Goal: Navigation & Orientation: Find specific page/section

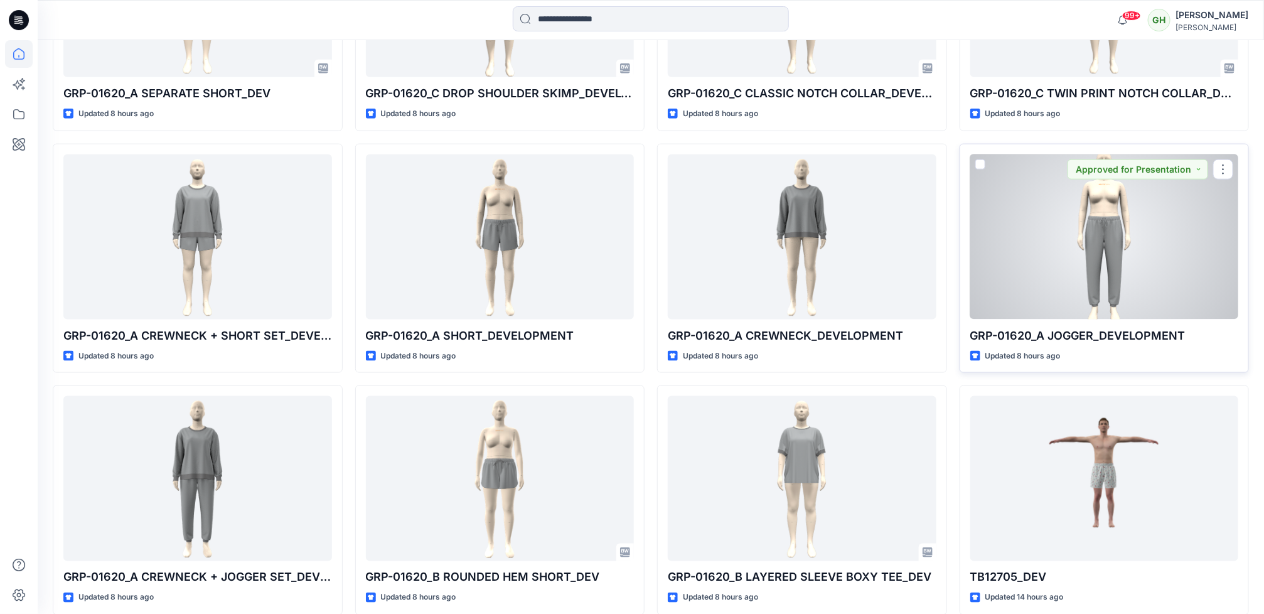
scroll to position [753, 0]
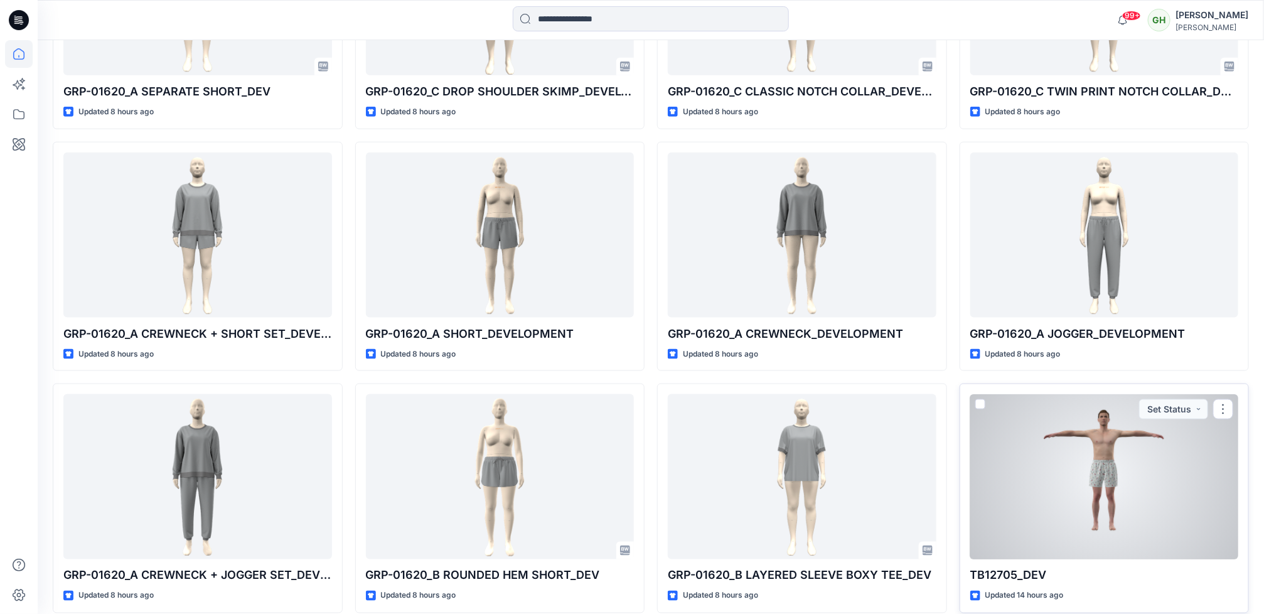
click at [941, 431] on div at bounding box center [1104, 476] width 269 height 165
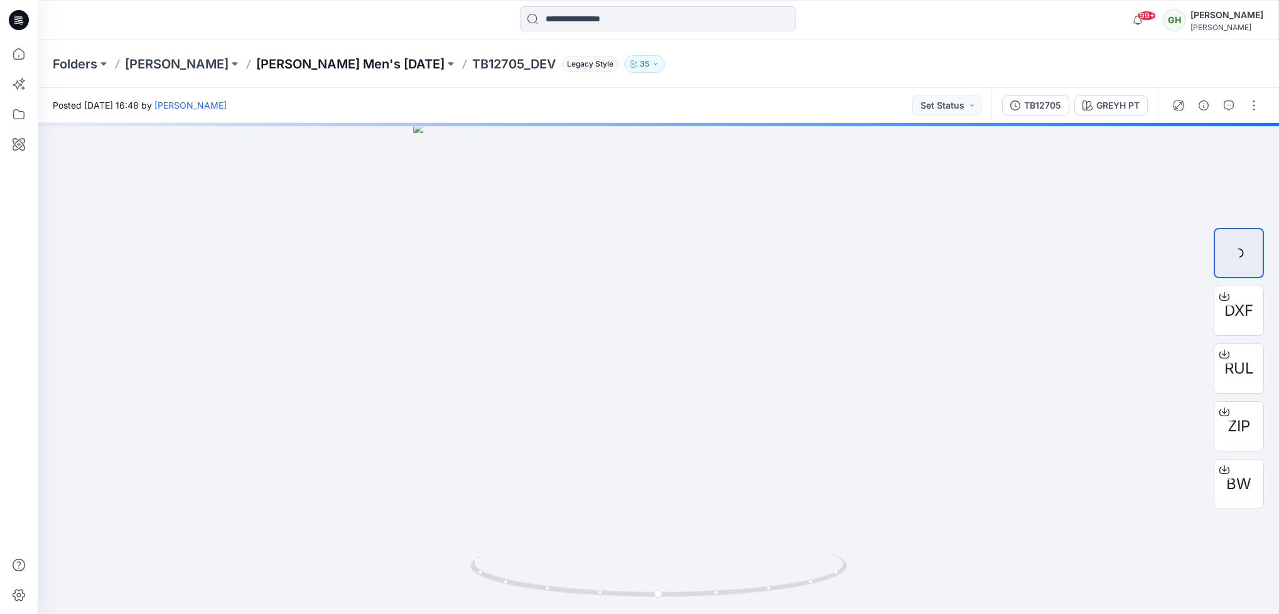
click at [311, 57] on p "[PERSON_NAME] Men's [DATE]" at bounding box center [350, 64] width 188 height 18
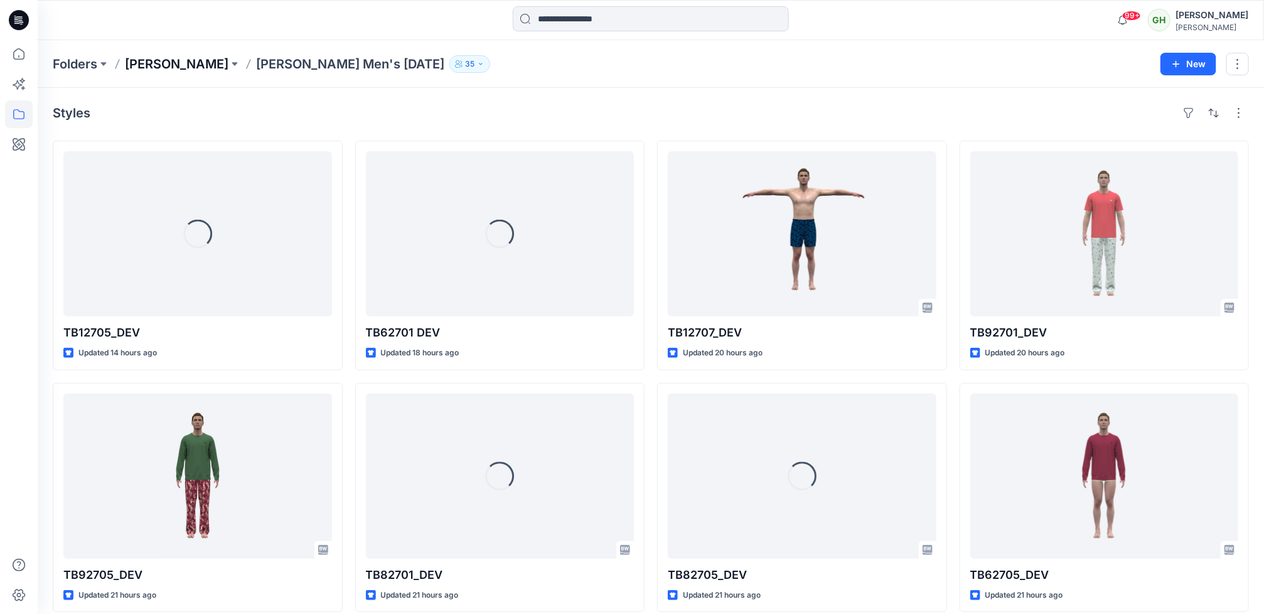
click at [185, 59] on p "[PERSON_NAME]" at bounding box center [177, 64] width 104 height 18
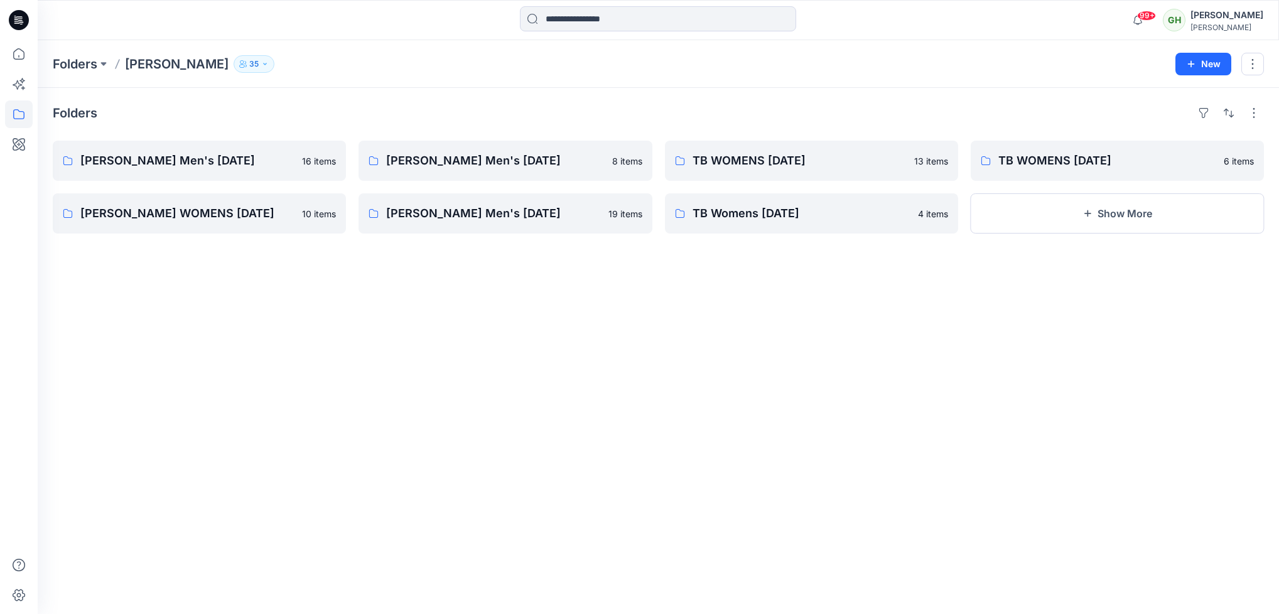
click at [264, 58] on button "35" at bounding box center [254, 64] width 41 height 18
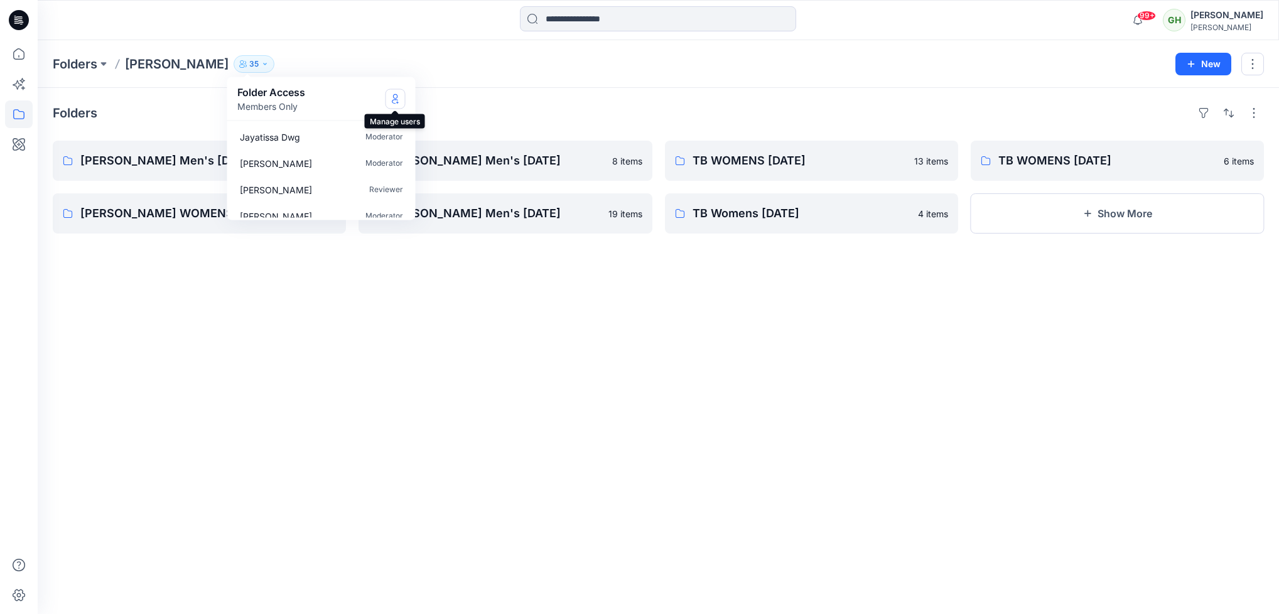
click at [392, 100] on icon "Manage Users" at bounding box center [395, 101] width 6 height 5
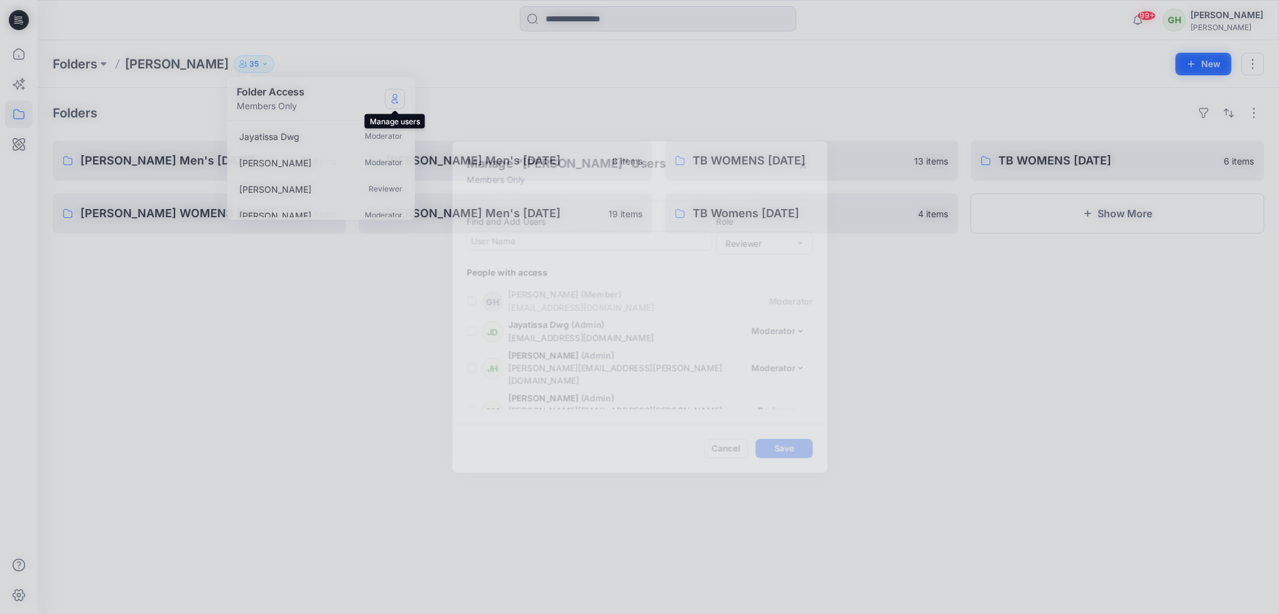
scroll to position [967, 0]
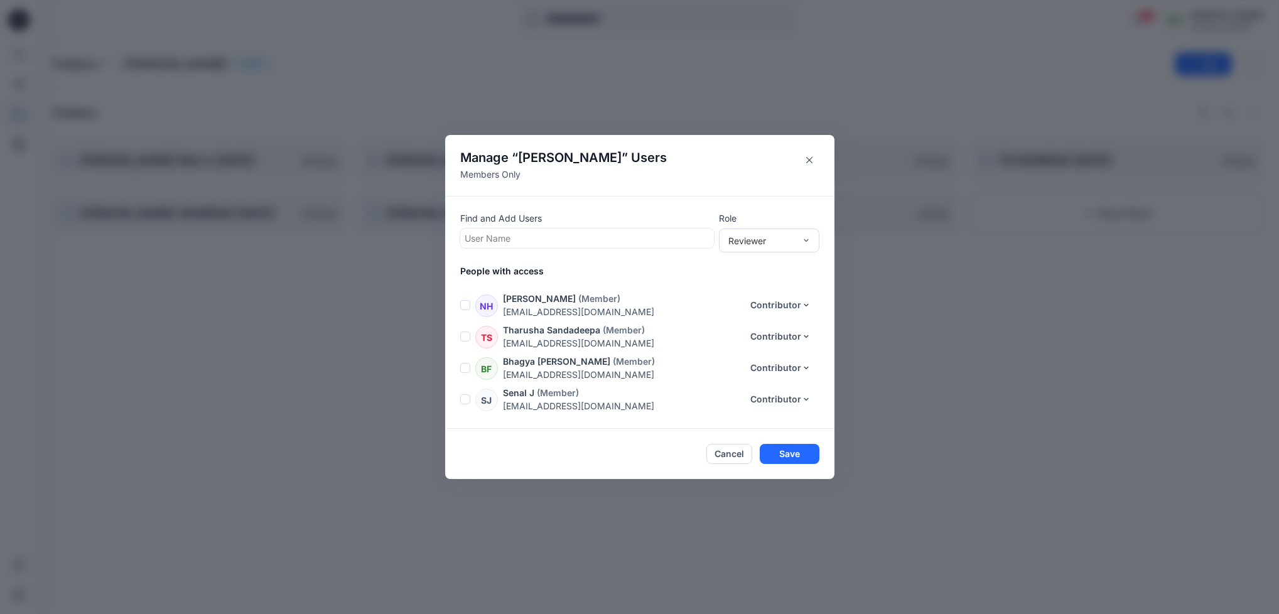
click at [520, 234] on div at bounding box center [587, 238] width 245 height 16
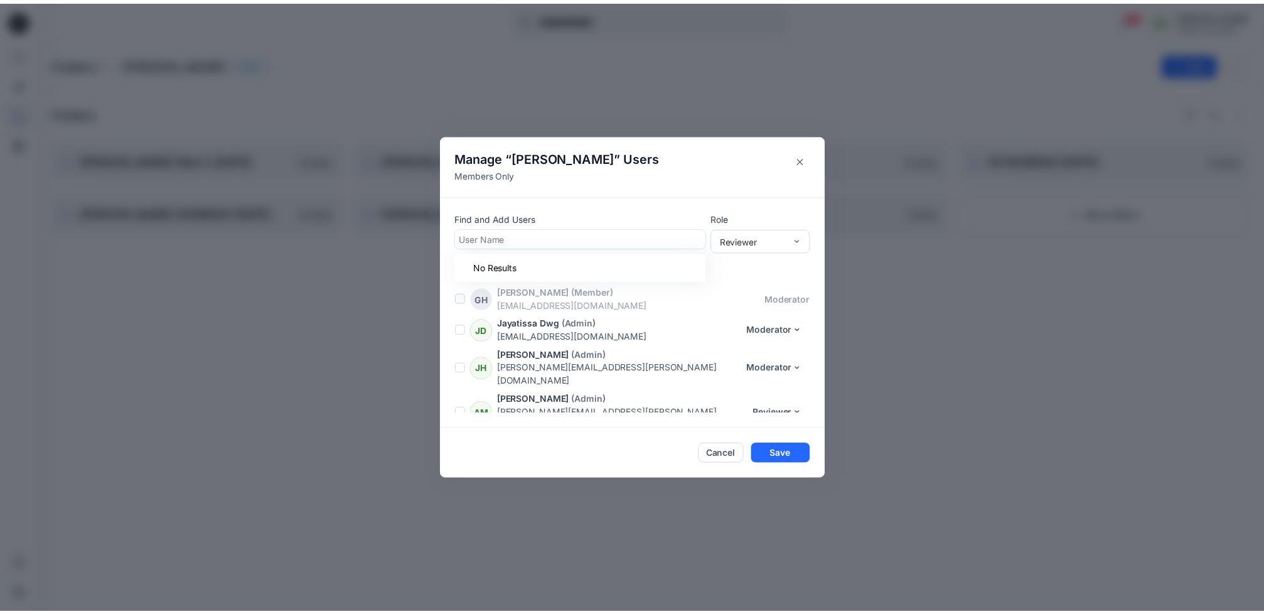
scroll to position [0, 0]
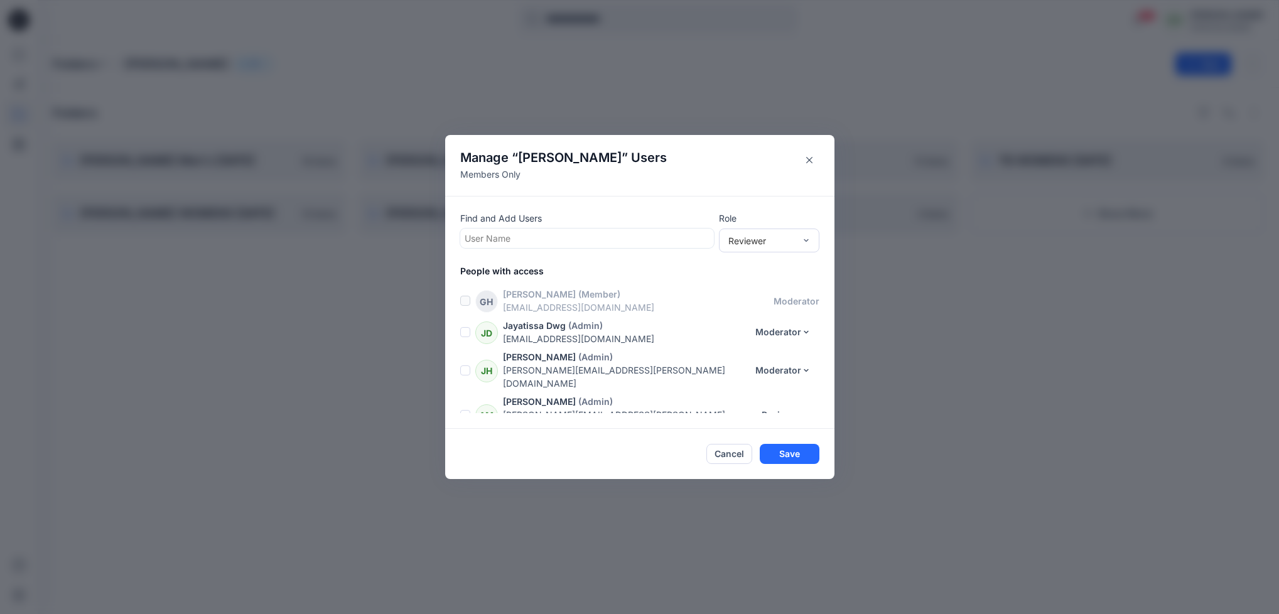
click at [202, 355] on div "Manage “ [PERSON_NAME] ” Users Members Only Find and Add Users User Name Role R…" at bounding box center [639, 307] width 1279 height 614
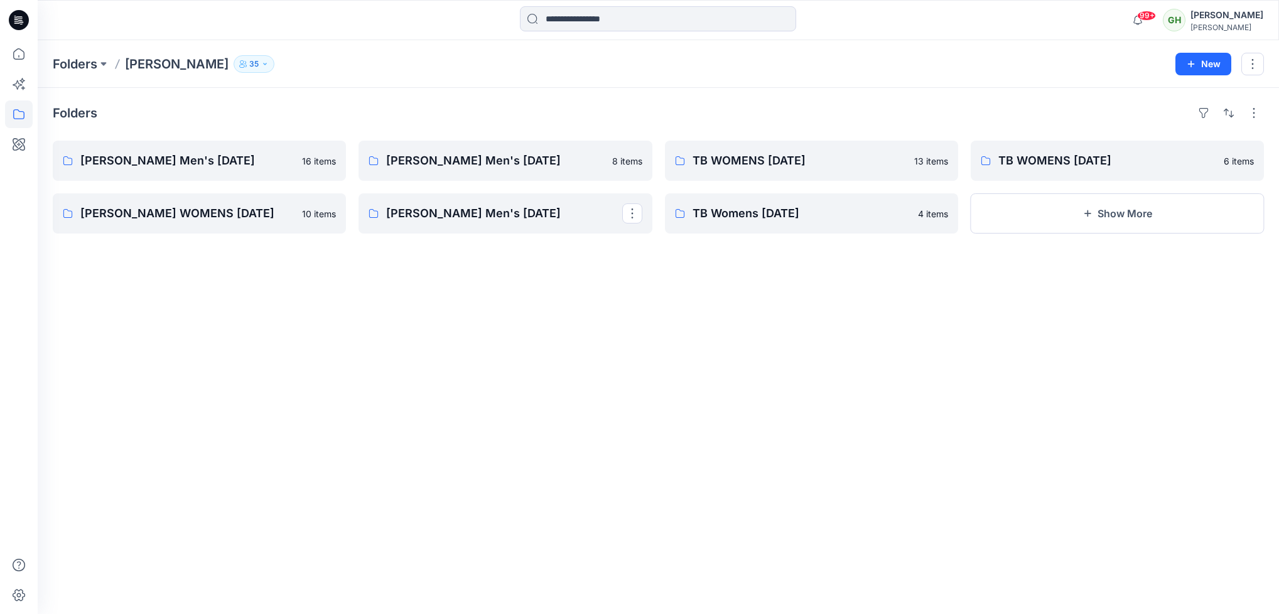
click at [15, 17] on icon at bounding box center [19, 20] width 20 height 20
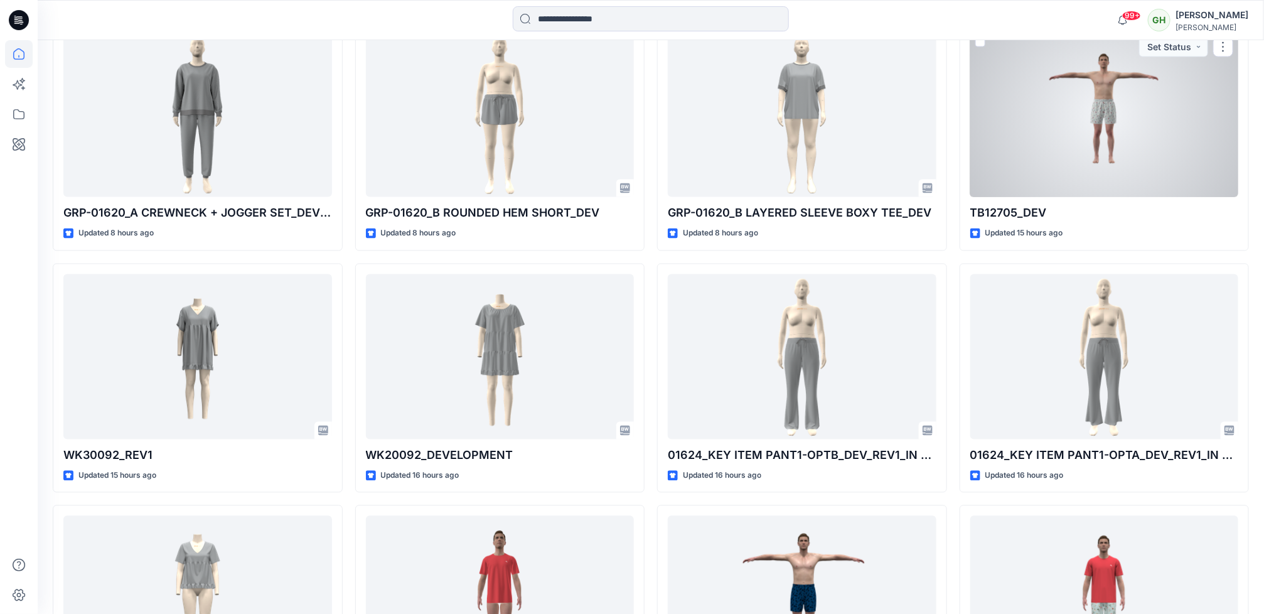
scroll to position [1136, 0]
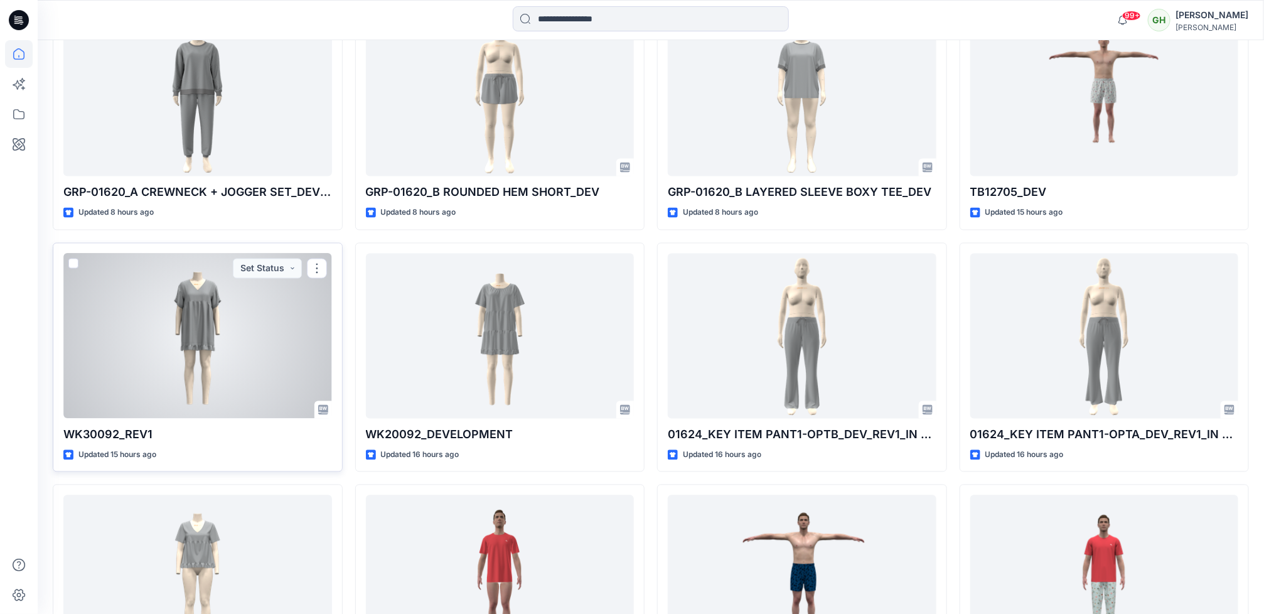
click at [146, 392] on div at bounding box center [197, 336] width 269 height 165
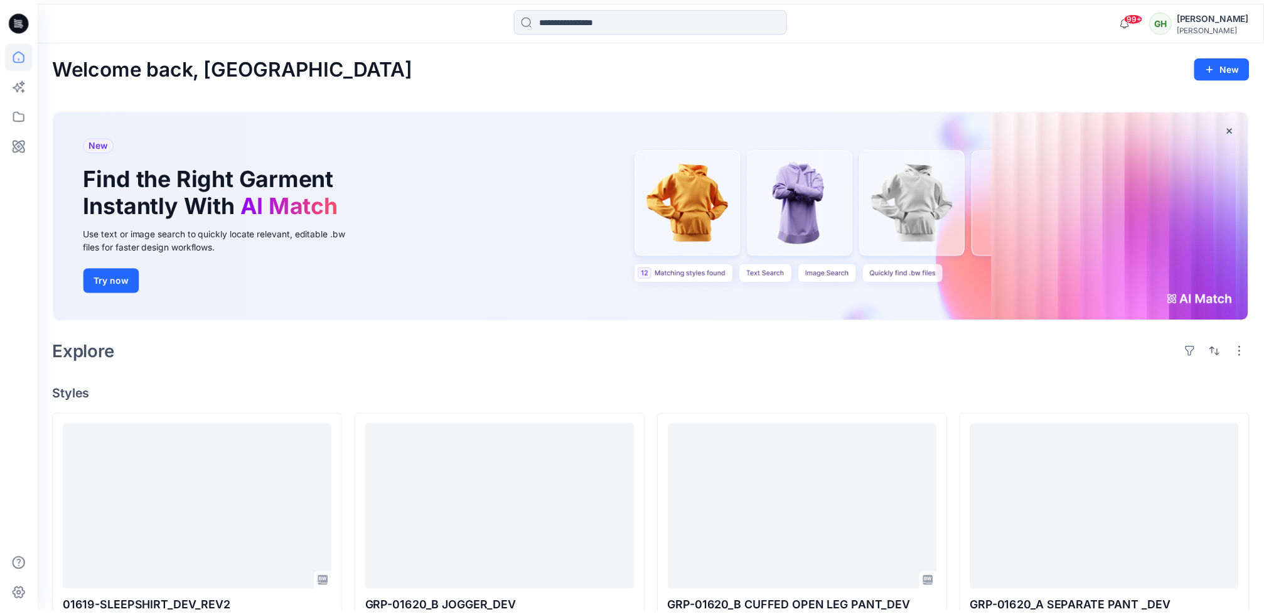
scroll to position [1136, 0]
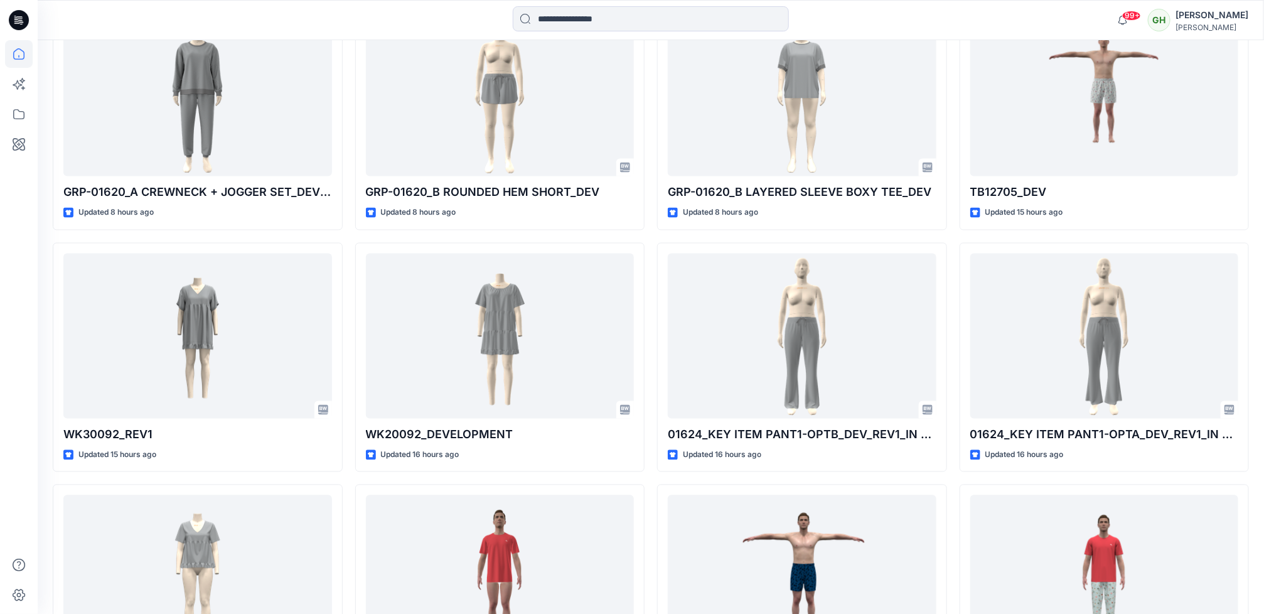
click at [8, 395] on div at bounding box center [19, 327] width 28 height 574
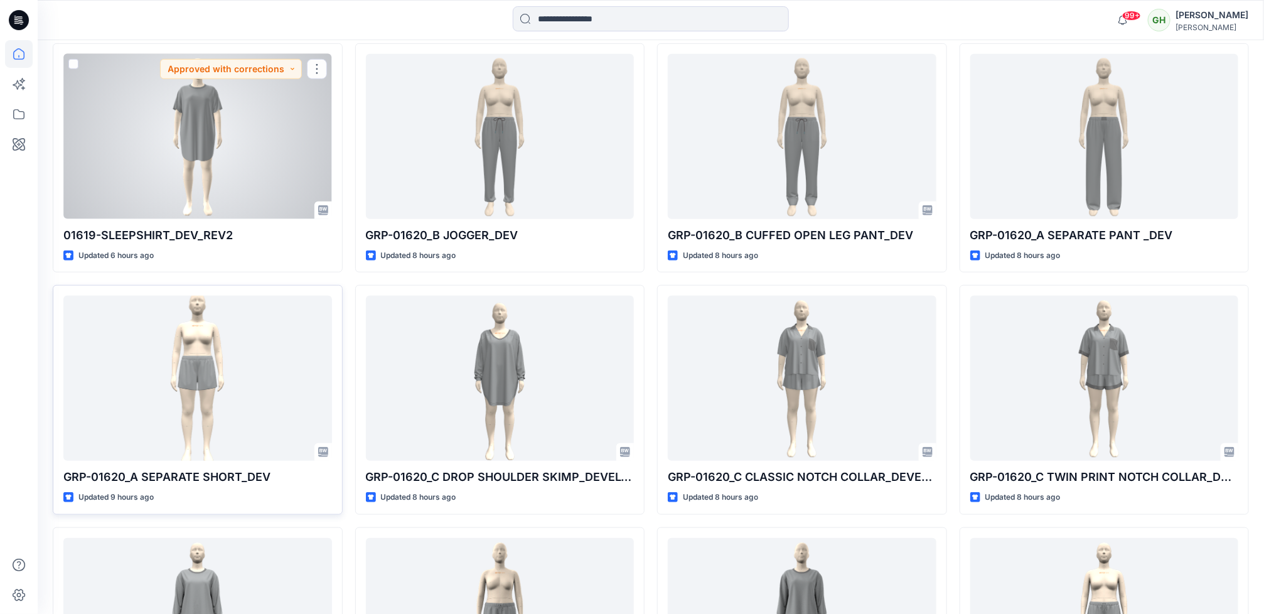
scroll to position [377, 0]
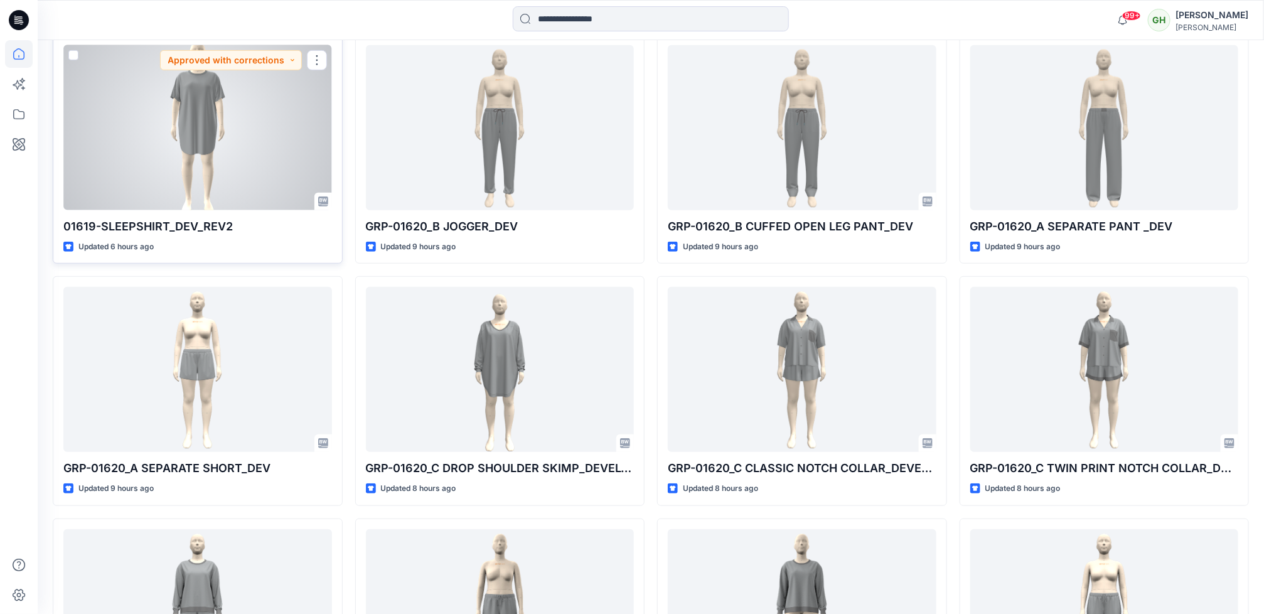
click at [264, 126] on div at bounding box center [197, 127] width 269 height 165
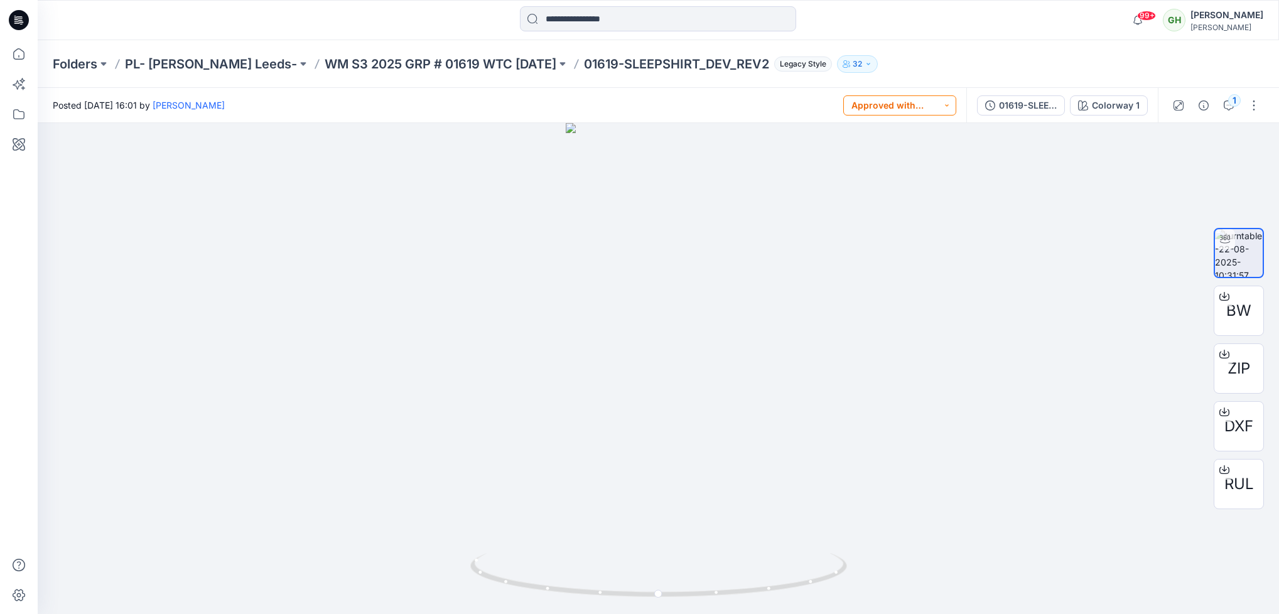
click at [902, 109] on button "Approved with corrections" at bounding box center [899, 105] width 113 height 20
click at [941, 202] on div at bounding box center [658, 368] width 1241 height 491
click at [941, 107] on icon "button" at bounding box center [1228, 105] width 10 height 10
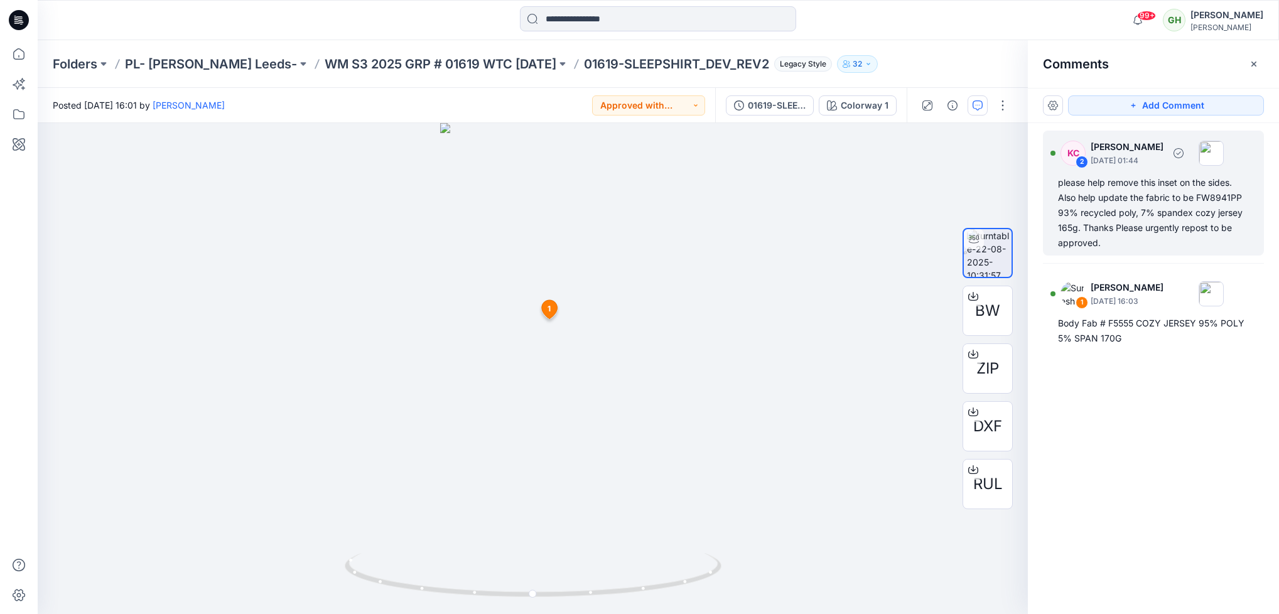
click at [941, 226] on div "please help remove this inset on the sides. Also help update the fabric to be F…" at bounding box center [1153, 212] width 191 height 75
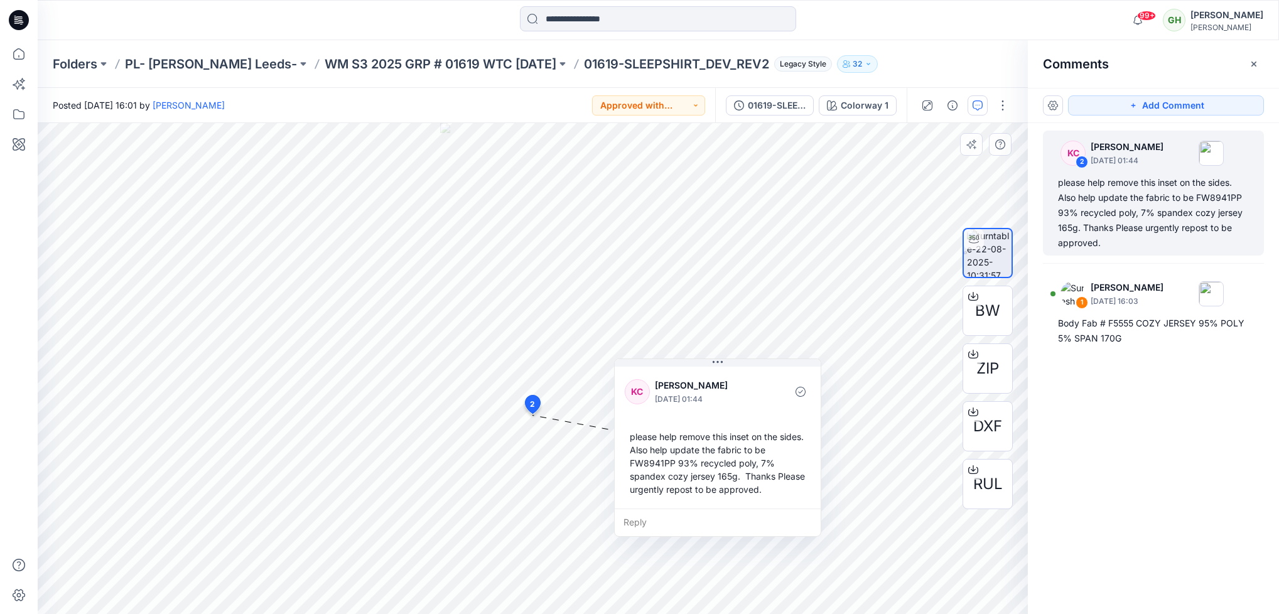
drag, startPoint x: 650, startPoint y: 481, endPoint x: 751, endPoint y: 419, distance: 118.6
click at [751, 419] on div "[PERSON_NAME] [PERSON_NAME] [DATE] 01:44 please help remove this inset on the s…" at bounding box center [718, 436] width 206 height 144
click at [21, 19] on icon at bounding box center [19, 20] width 20 height 20
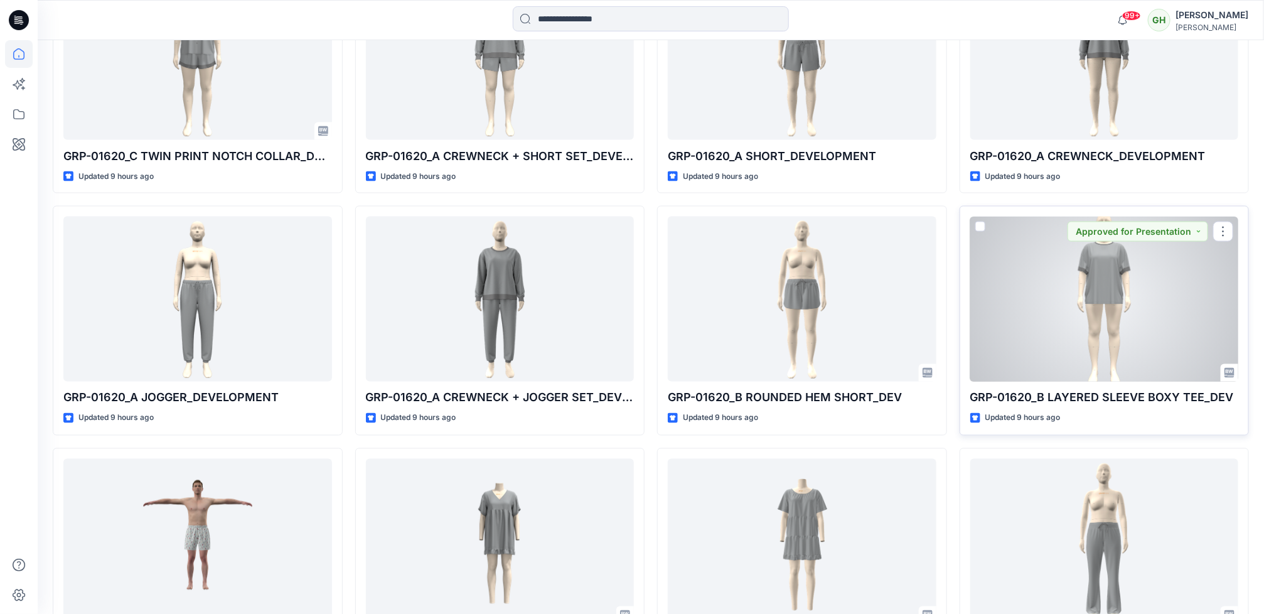
scroll to position [942, 0]
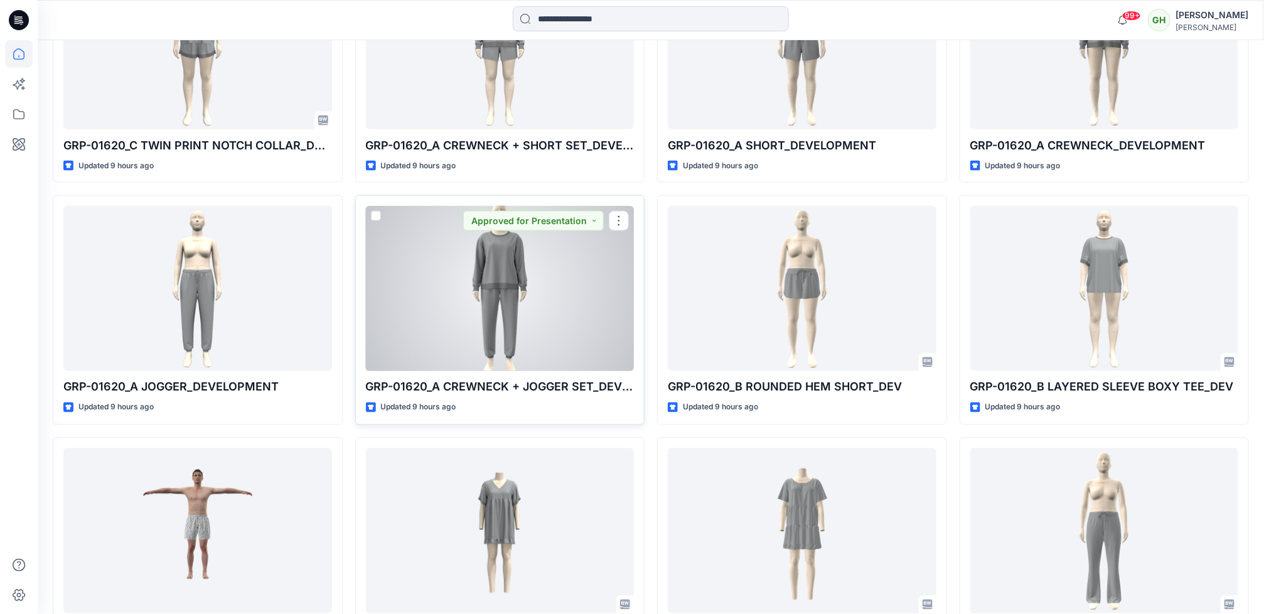
click at [407, 319] on div at bounding box center [500, 288] width 269 height 165
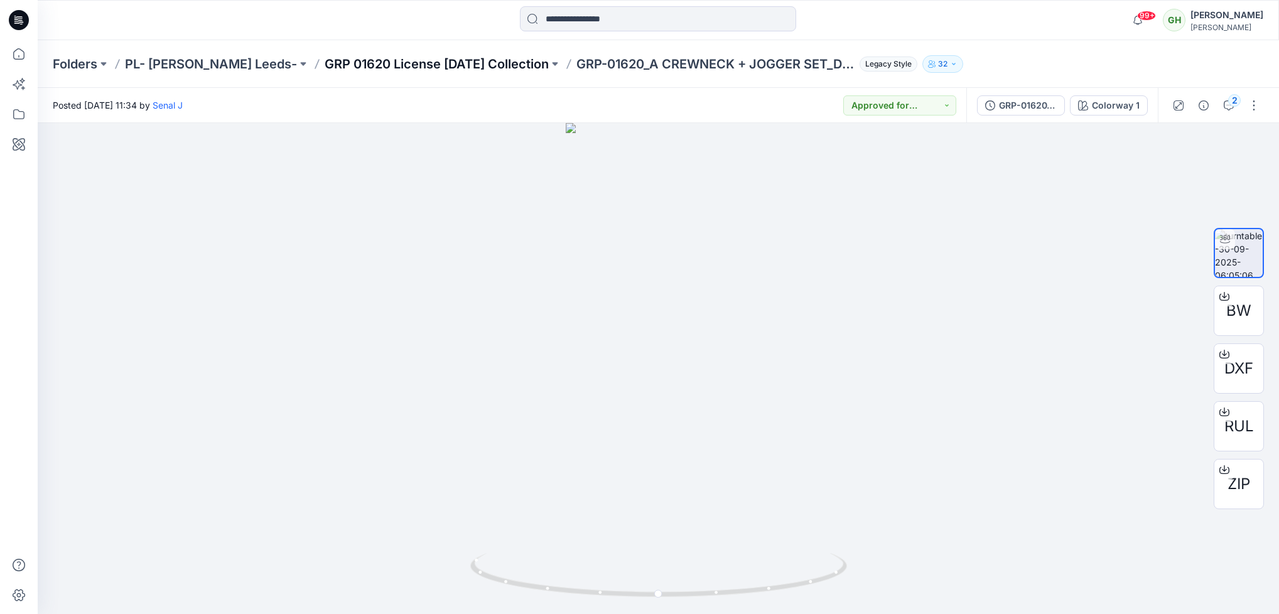
click at [430, 62] on p "GRP 01620 License [DATE] Collection" at bounding box center [437, 64] width 224 height 18
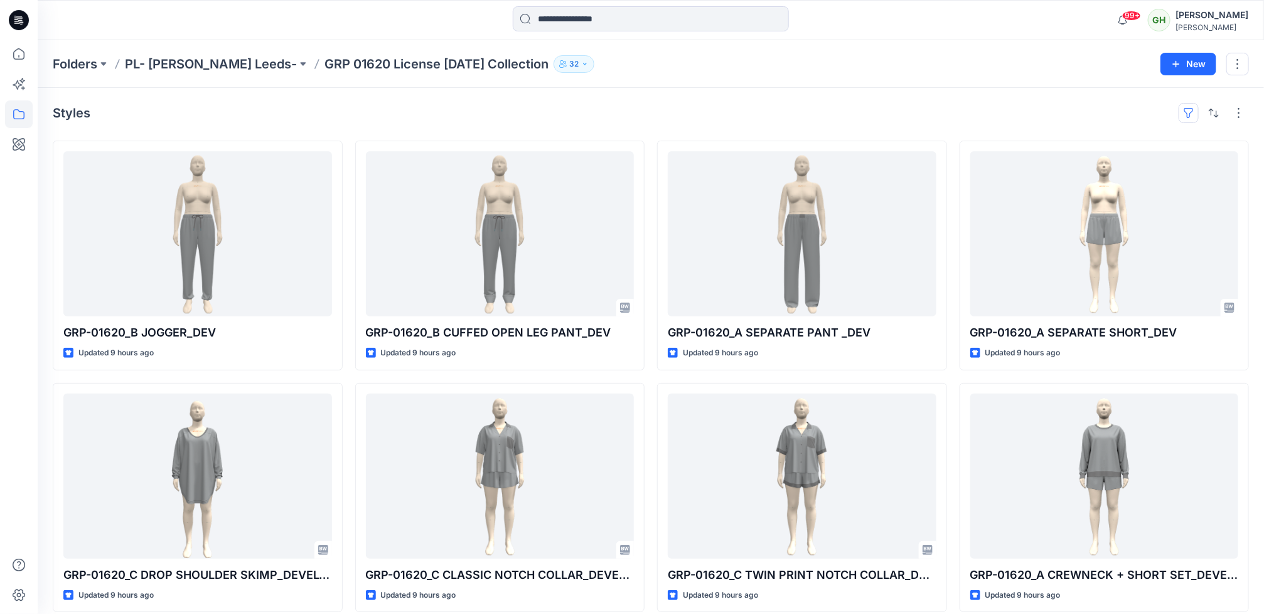
click at [941, 106] on button "button" at bounding box center [1189, 113] width 20 height 20
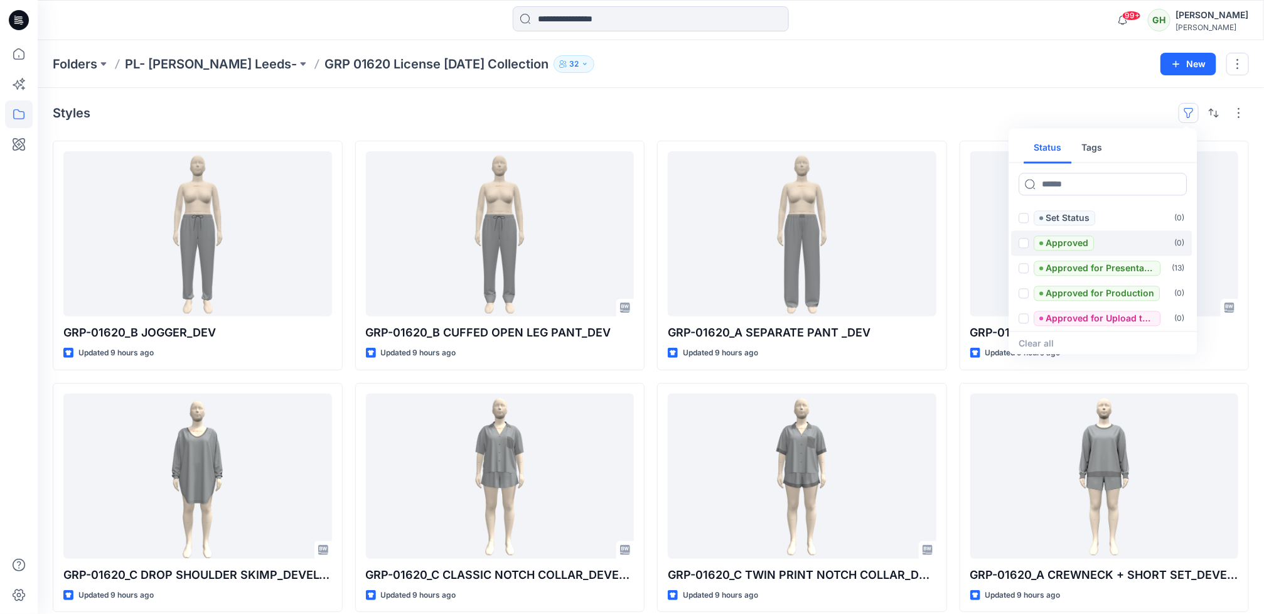
click at [941, 242] on p "Approved" at bounding box center [1067, 243] width 43 height 15
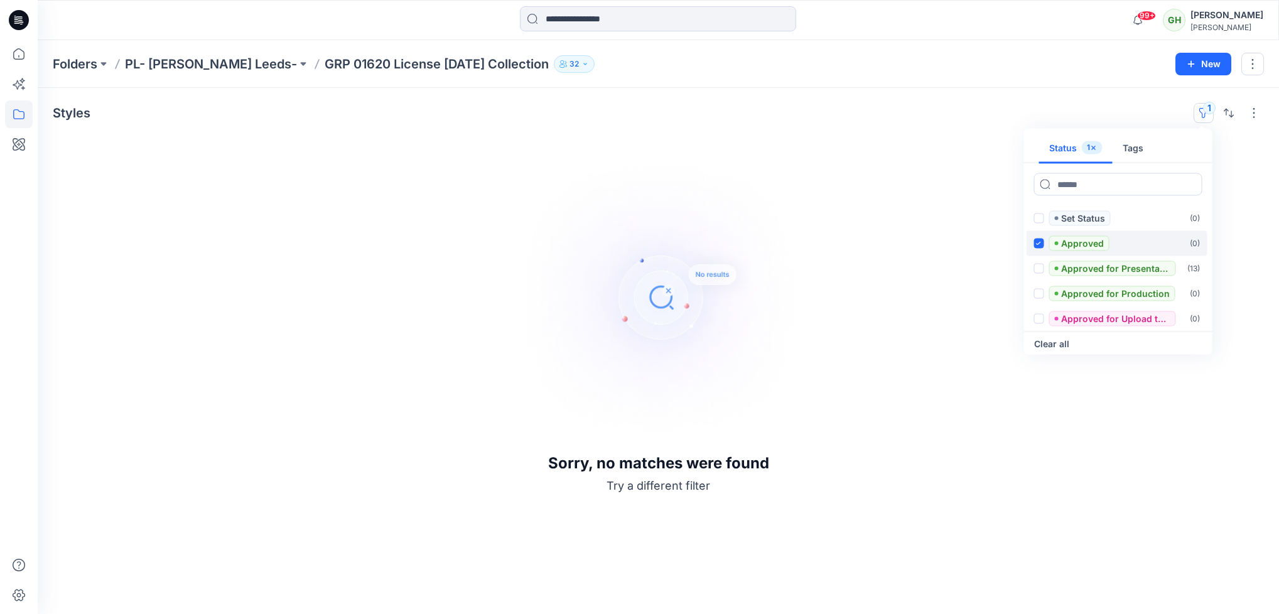
click at [941, 247] on span at bounding box center [1039, 244] width 10 height 10
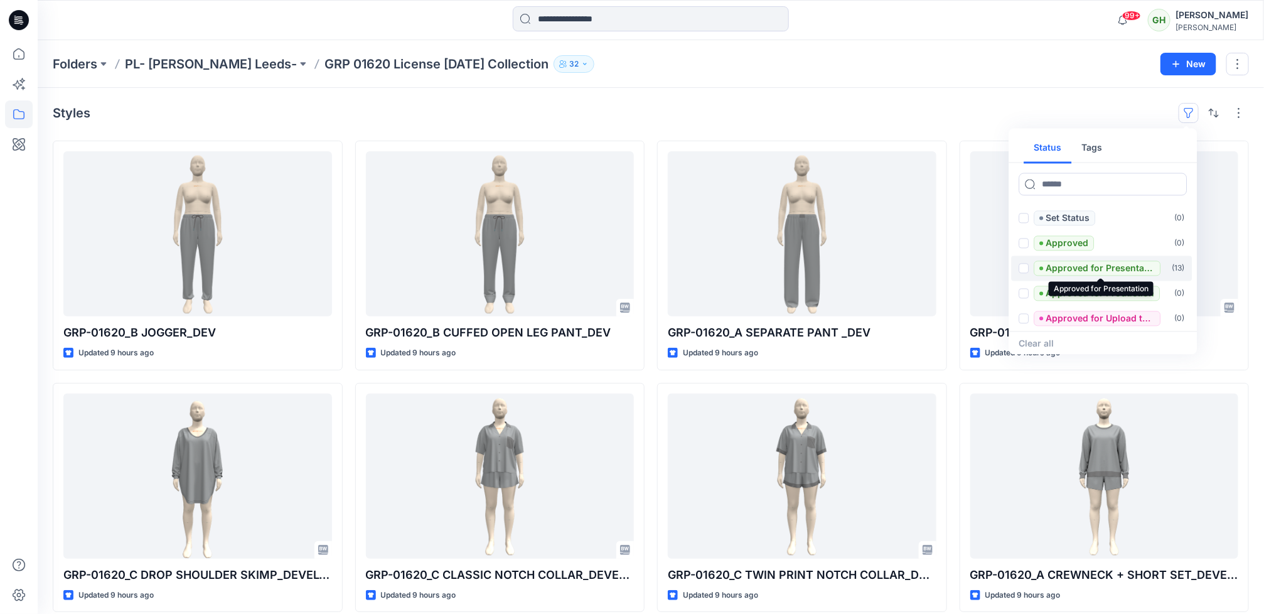
click at [941, 268] on p "Approved for Presentation" at bounding box center [1100, 268] width 109 height 15
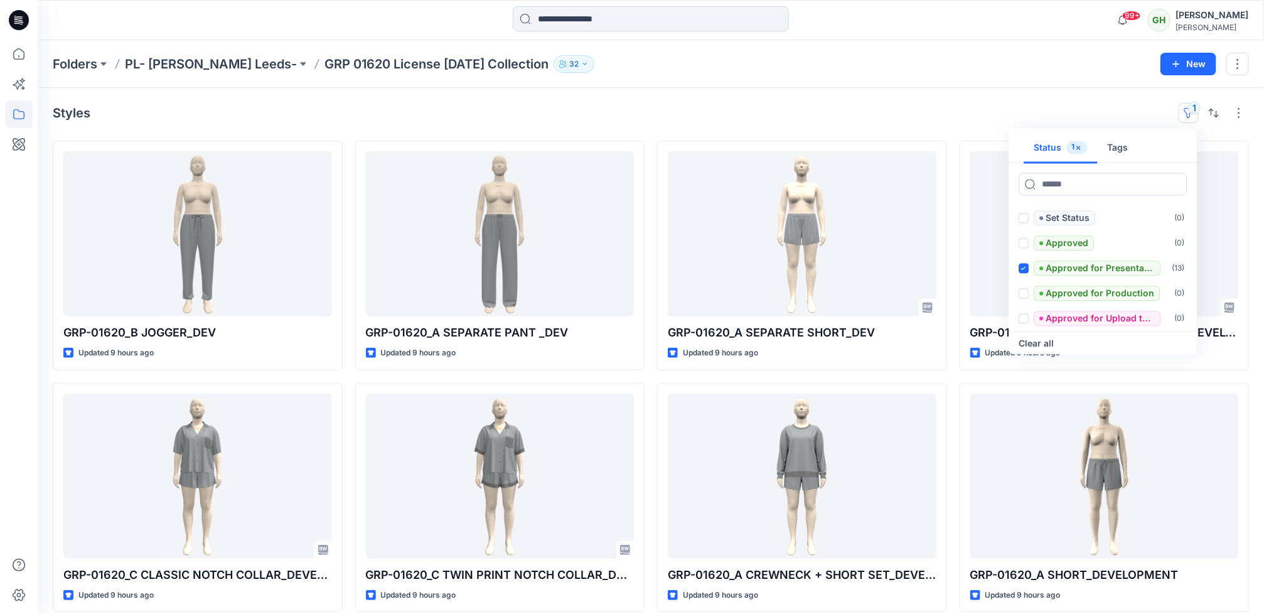
click at [890, 75] on div "Folders PL- [PERSON_NAME] Leeds- GRP 01620 License [DATE] Collection 32 New" at bounding box center [651, 64] width 1227 height 48
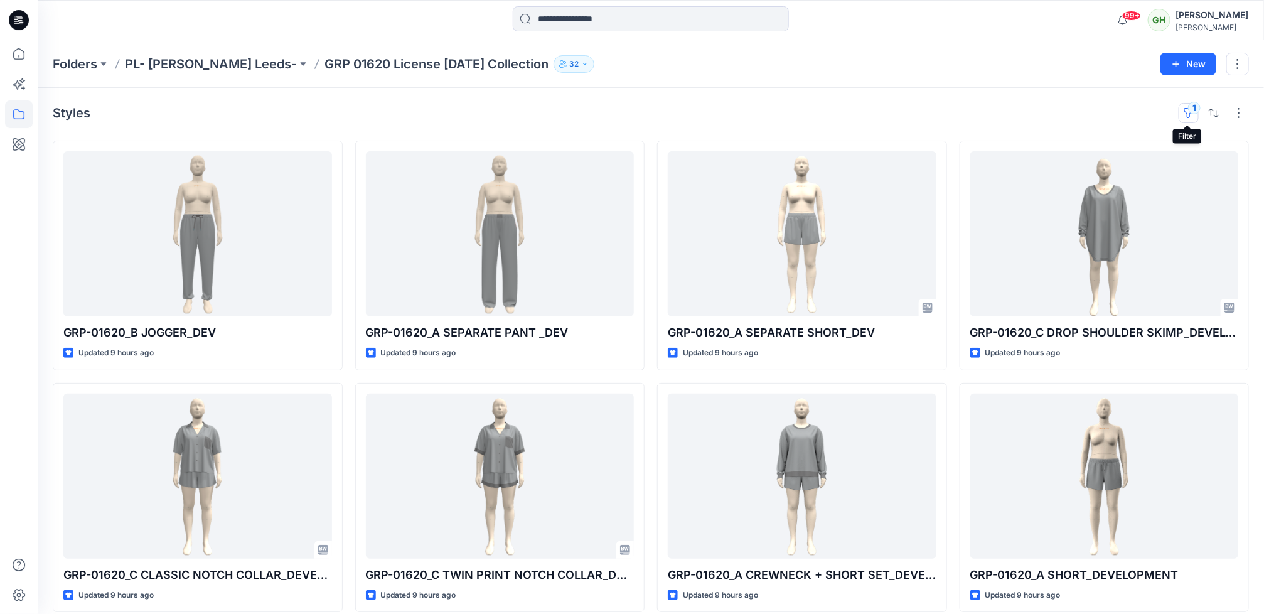
click at [941, 117] on button "1" at bounding box center [1189, 113] width 20 height 20
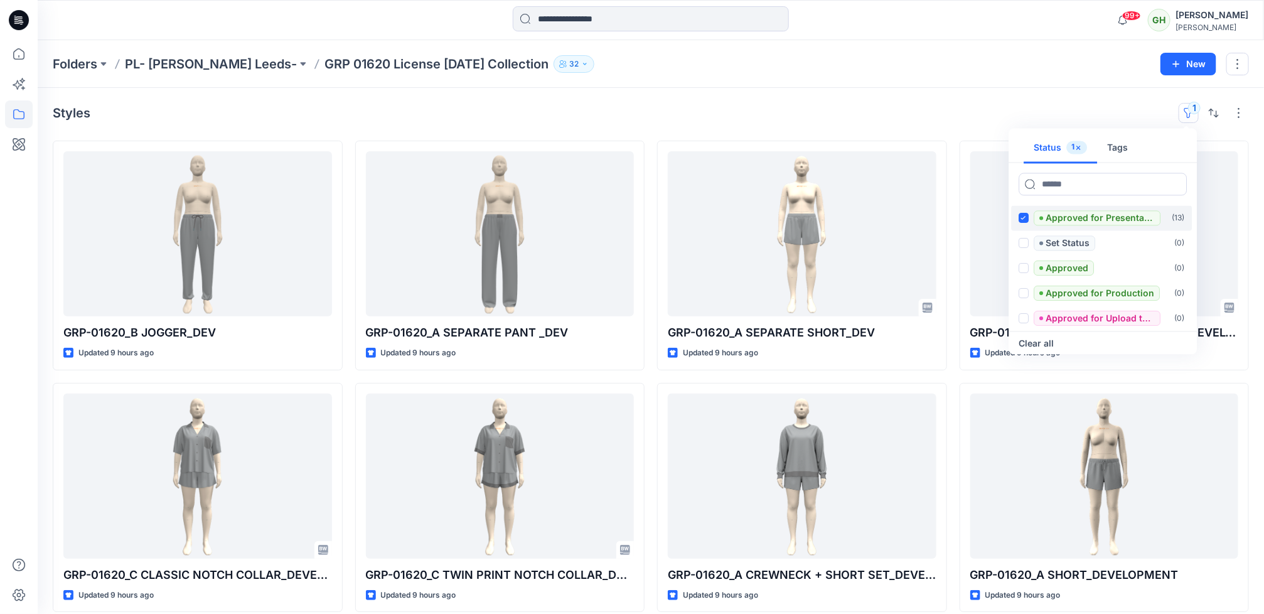
click at [941, 222] on label at bounding box center [1024, 218] width 10 height 10
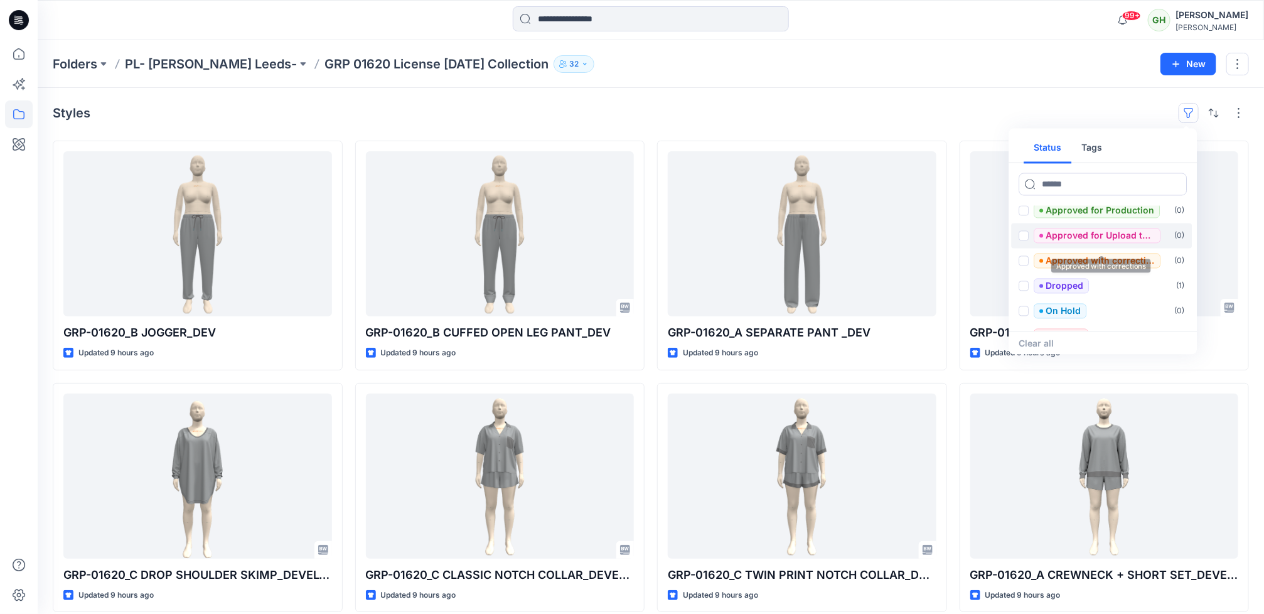
scroll to position [100, 0]
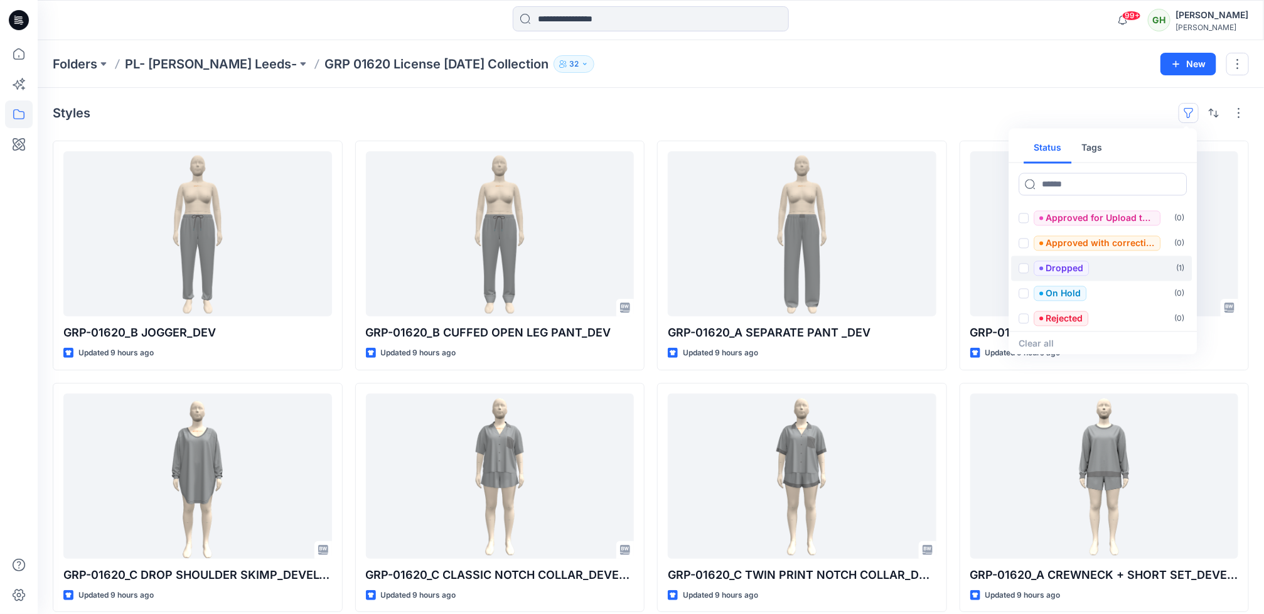
click at [941, 268] on div "Dropped" at bounding box center [1054, 268] width 70 height 15
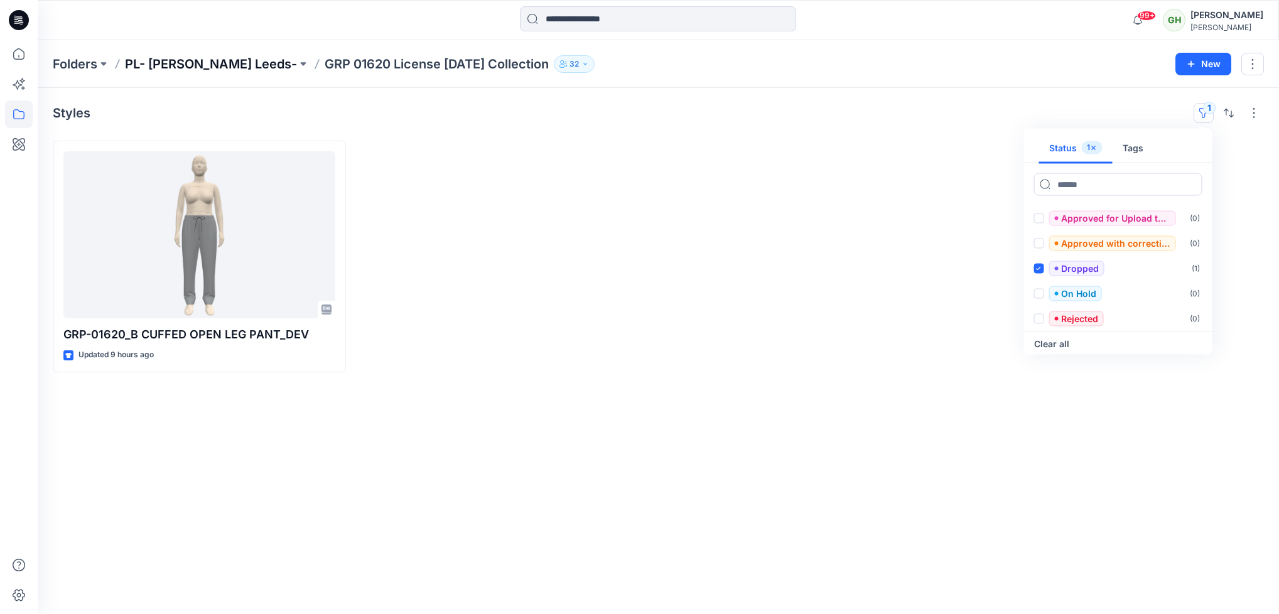
click at [136, 68] on p "PL- [PERSON_NAME] Leeds-" at bounding box center [211, 64] width 172 height 18
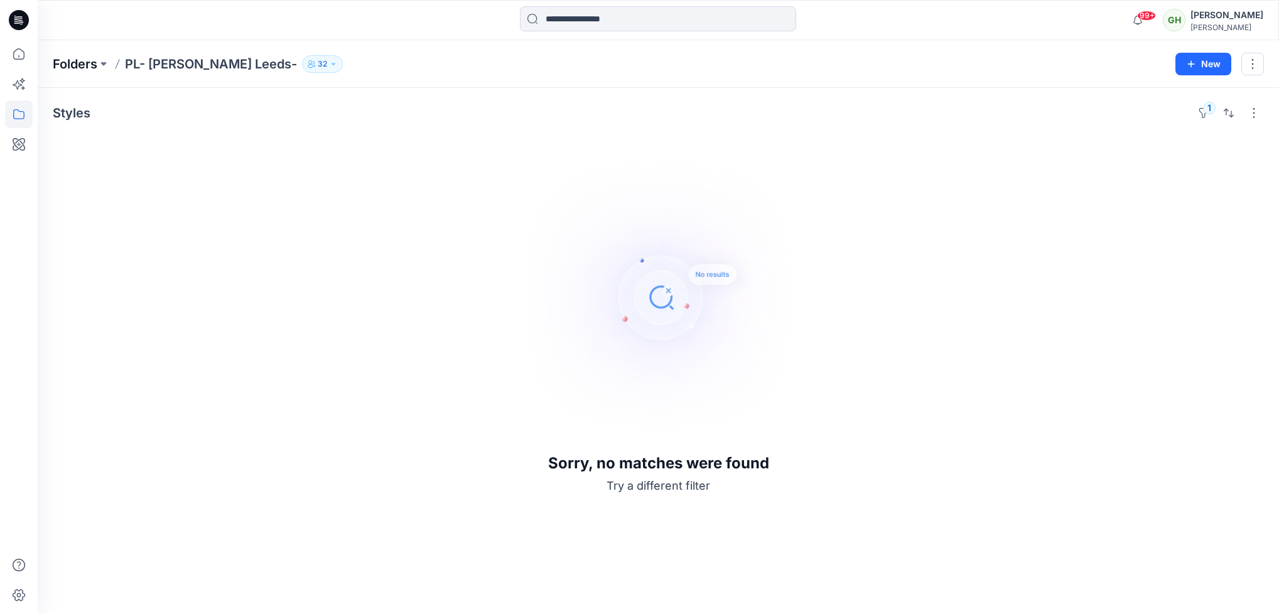
click at [80, 58] on p "Folders" at bounding box center [75, 64] width 45 height 18
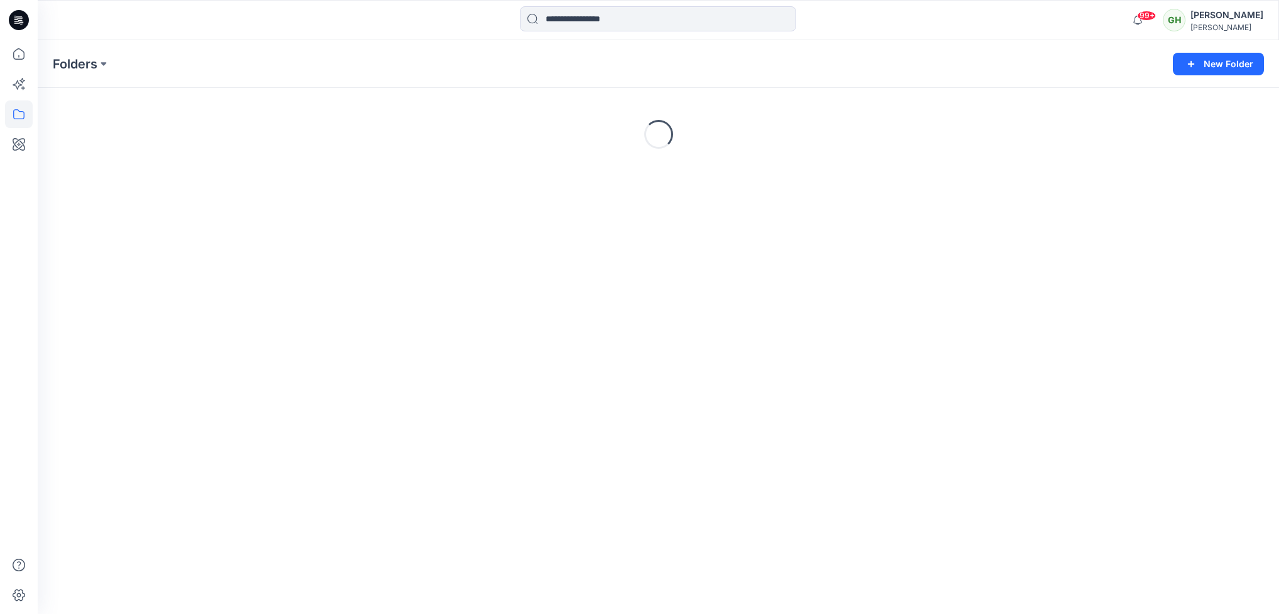
click at [16, 19] on icon at bounding box center [16, 19] width 4 height 1
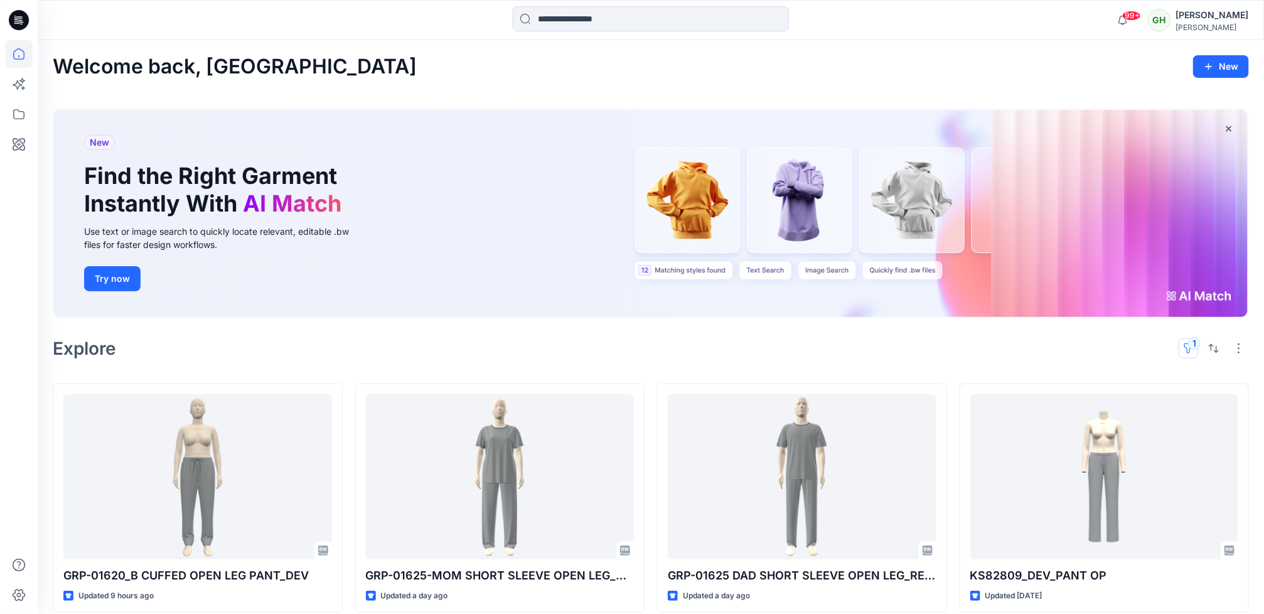
click at [941, 341] on button "1" at bounding box center [1189, 348] width 20 height 20
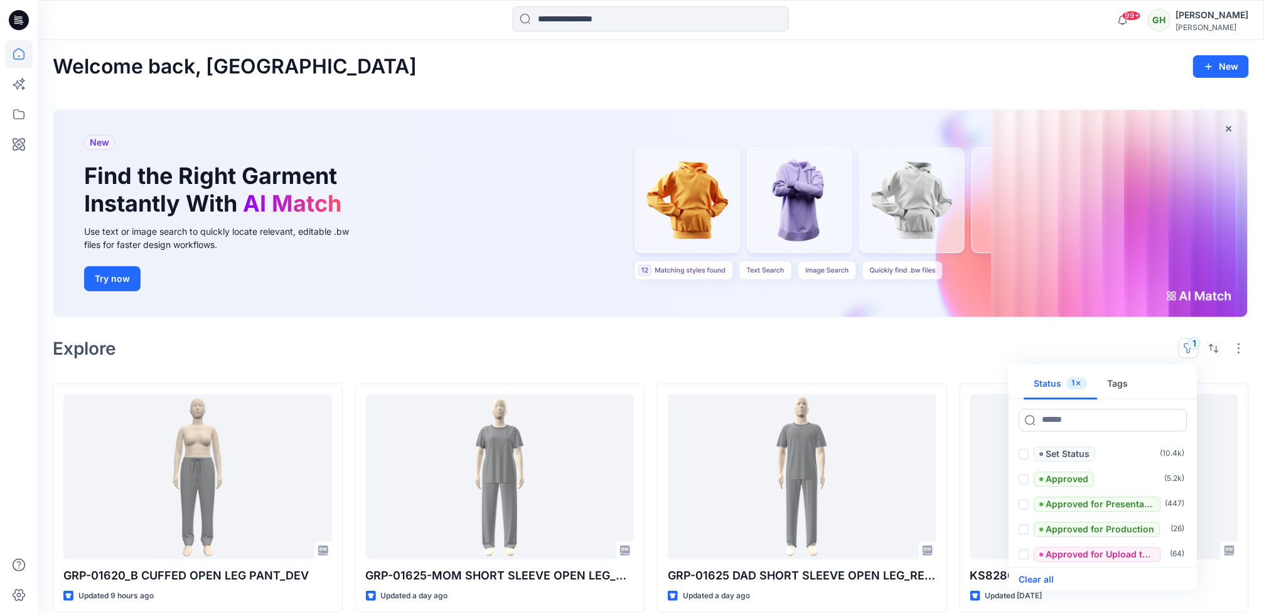
click at [941, 580] on button "Clear all" at bounding box center [1036, 579] width 35 height 15
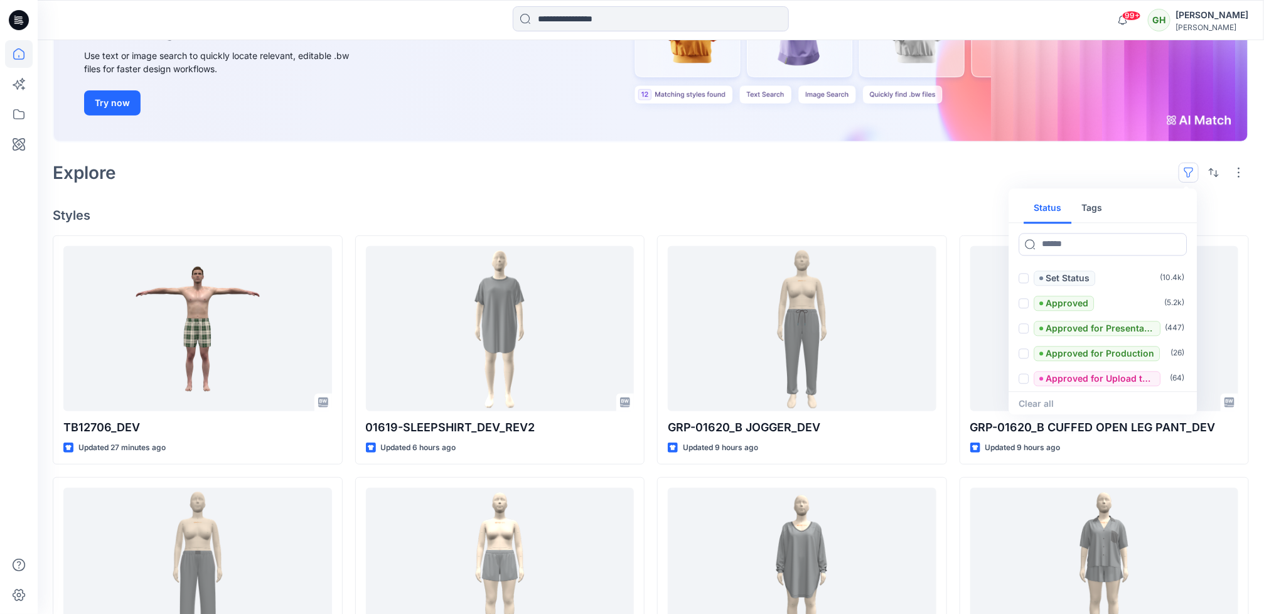
scroll to position [188, 0]
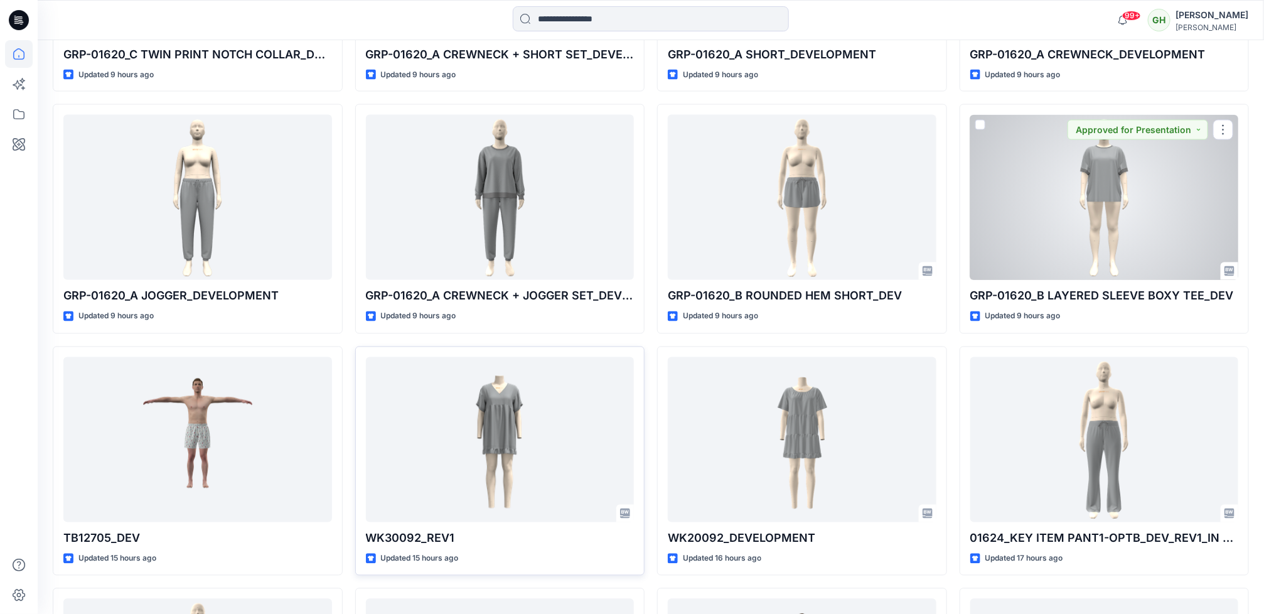
scroll to position [1036, 0]
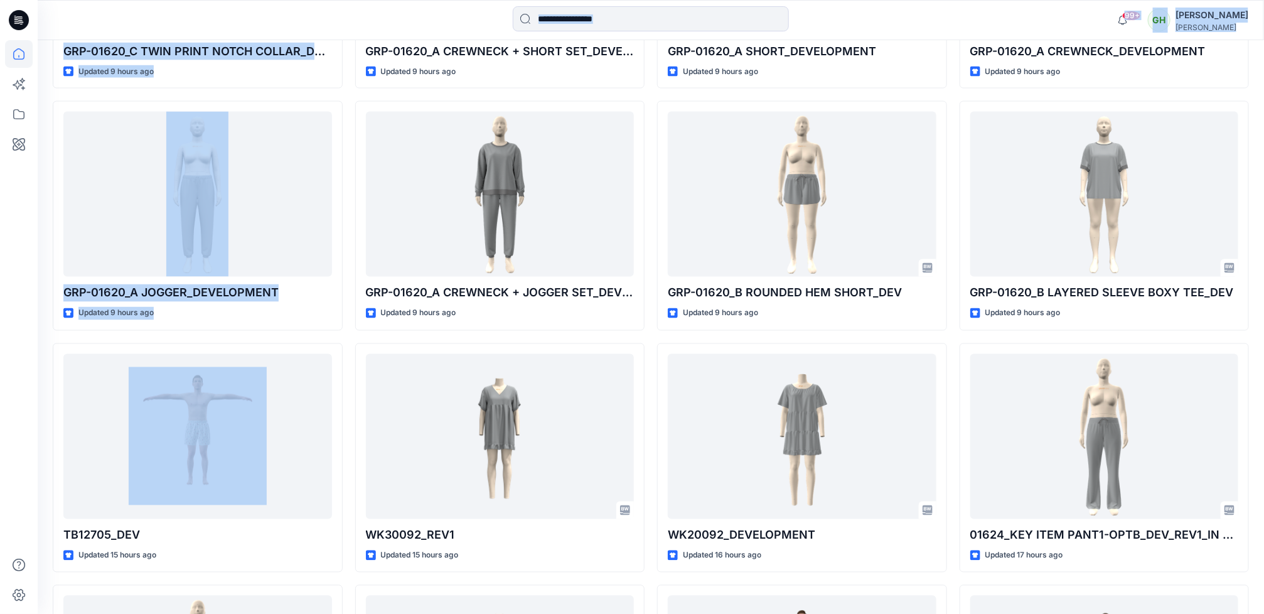
click at [0, 394] on html "99+ Notifications [PERSON_NAME] shared TB12705 in [PERSON_NAME] Men's [DATE] (U…" at bounding box center [632, 282] width 1264 height 2637
drag, startPoint x: -4, startPoint y: 394, endPoint x: -4, endPoint y: 539, distance: 144.4
click at [0, 539] on html "99+ Notifications [PERSON_NAME] shared TB12705 in [PERSON_NAME] Men's [DATE] (U…" at bounding box center [632, 282] width 1264 height 2637
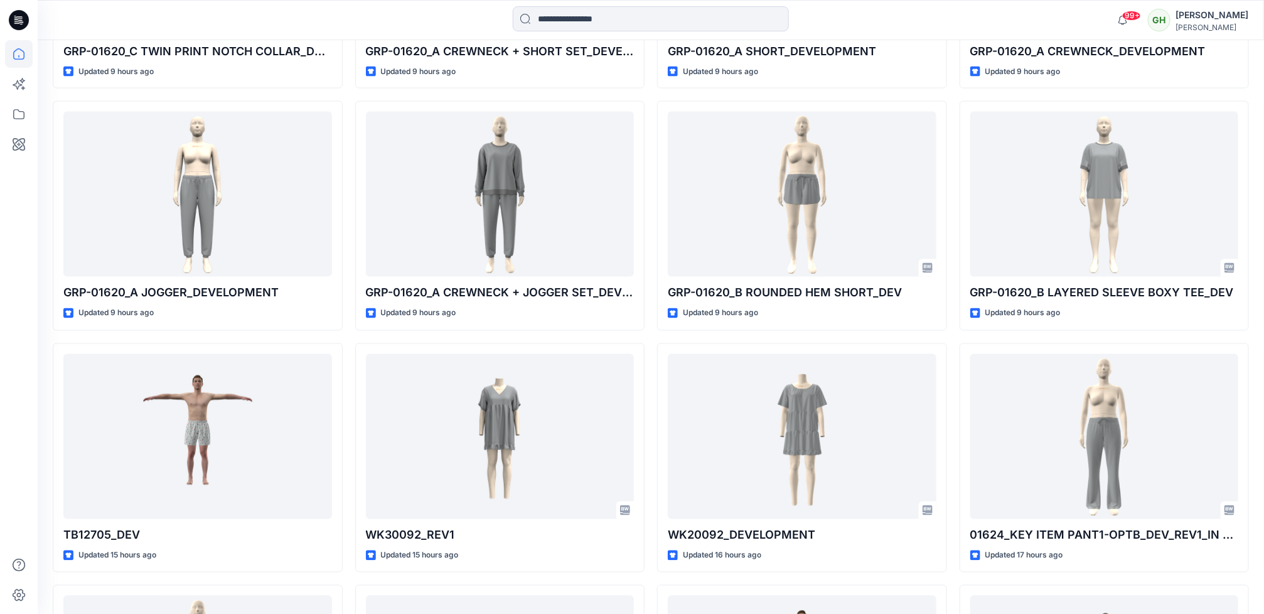
click at [25, 301] on div at bounding box center [19, 327] width 28 height 574
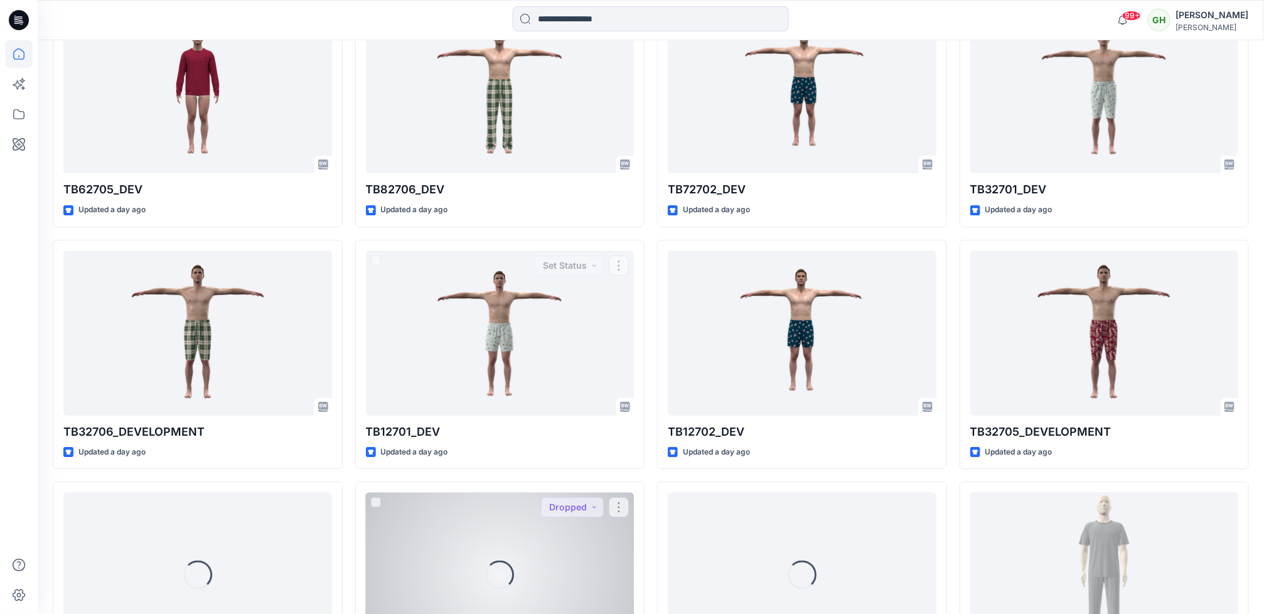
scroll to position [2308, 0]
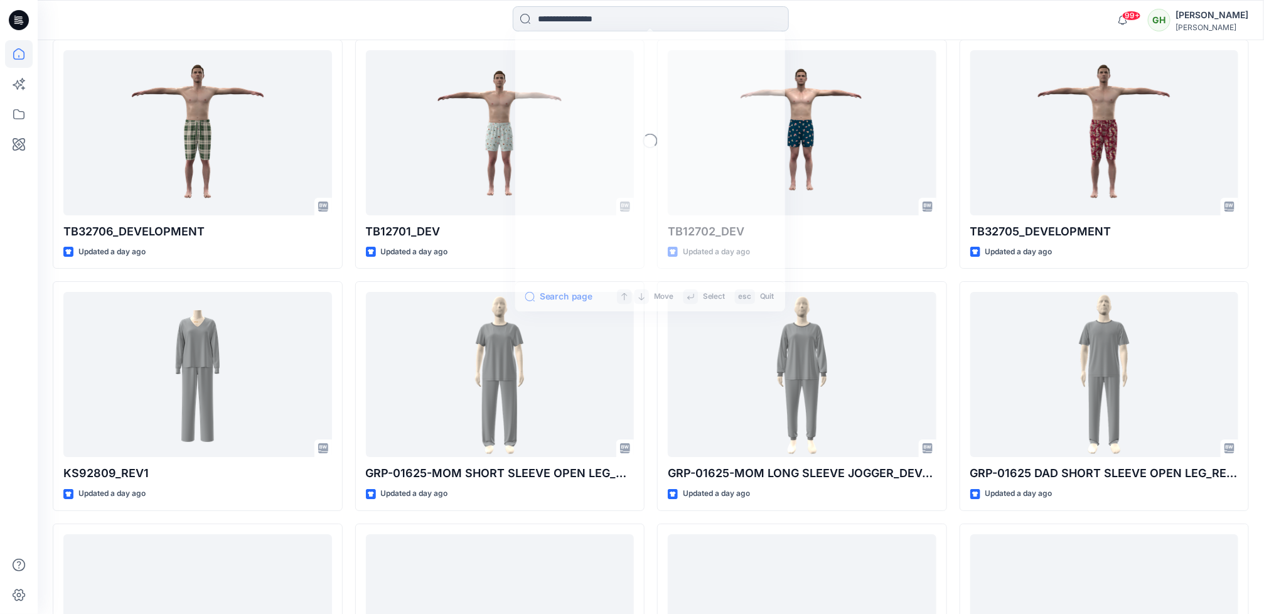
click at [552, 24] on input at bounding box center [651, 18] width 276 height 25
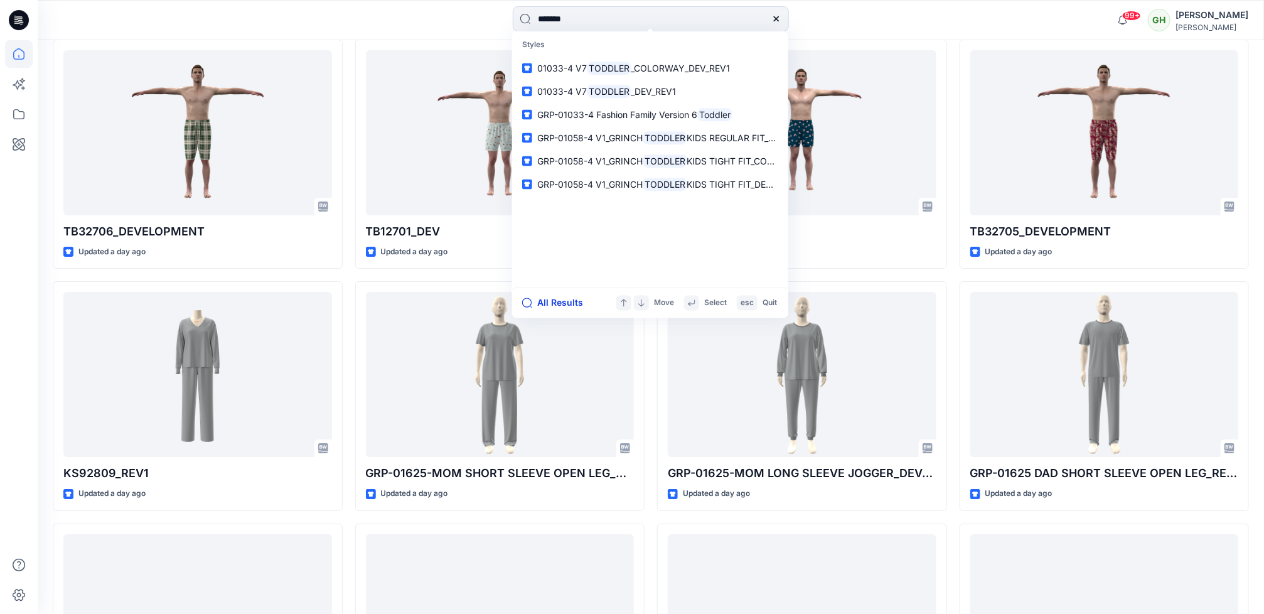
type input "*******"
click at [572, 299] on button "All Results" at bounding box center [556, 303] width 69 height 15
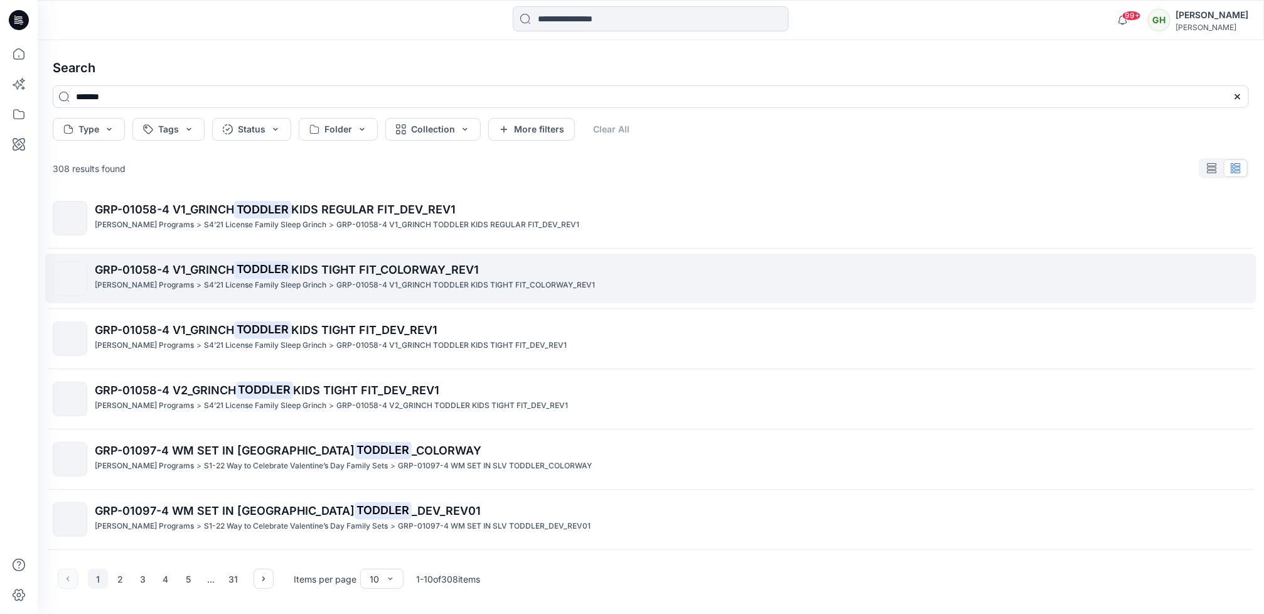
scroll to position [247, 0]
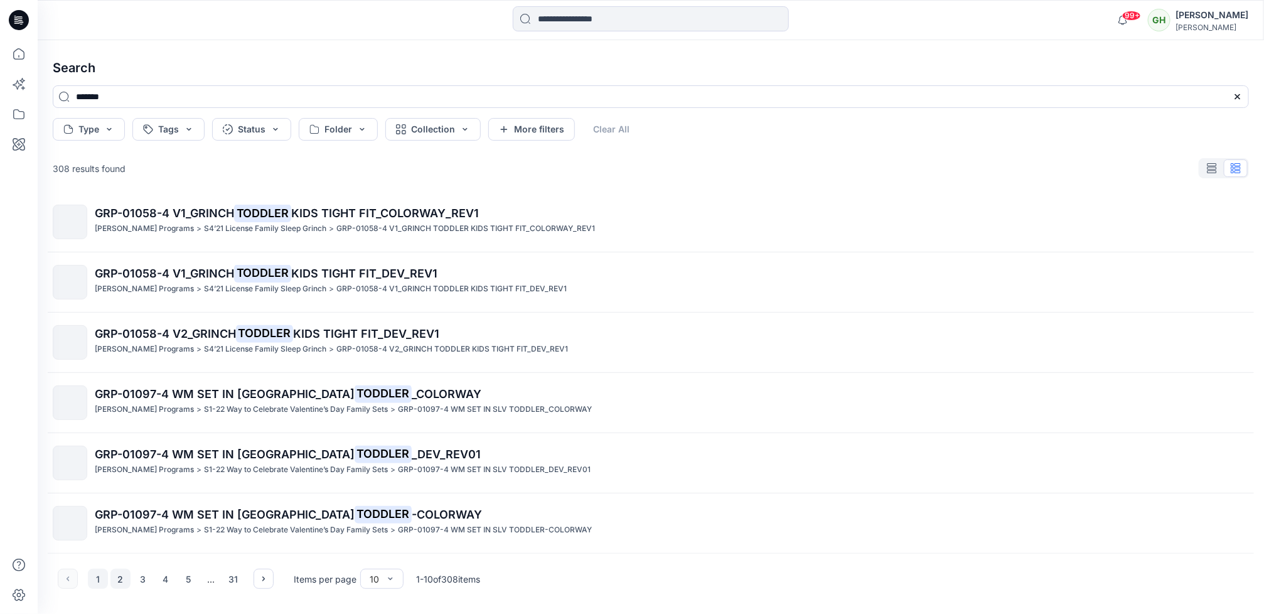
click at [117, 580] on button "2" at bounding box center [120, 579] width 20 height 20
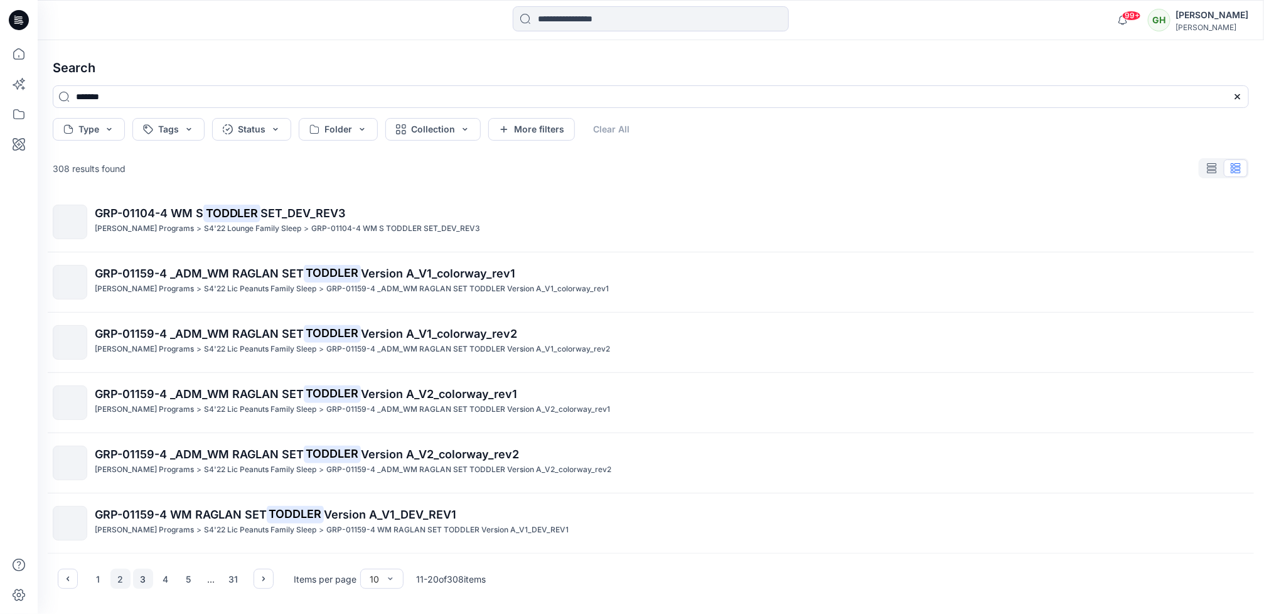
click at [139, 577] on button "3" at bounding box center [143, 579] width 20 height 20
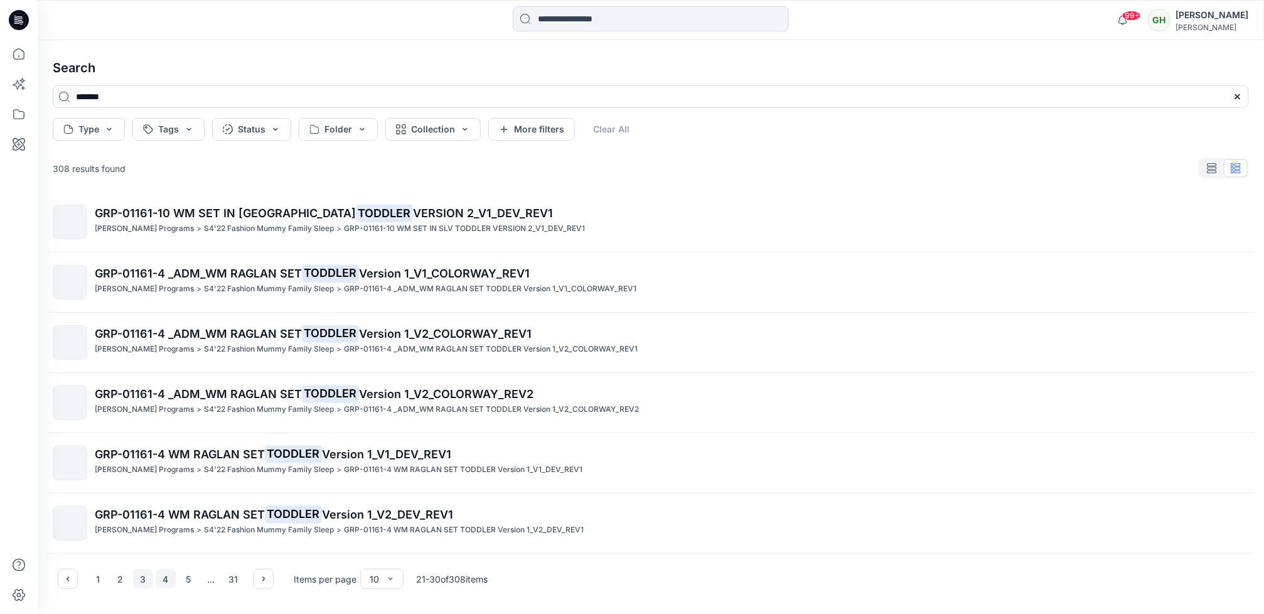
click at [163, 578] on button "4" at bounding box center [166, 579] width 20 height 20
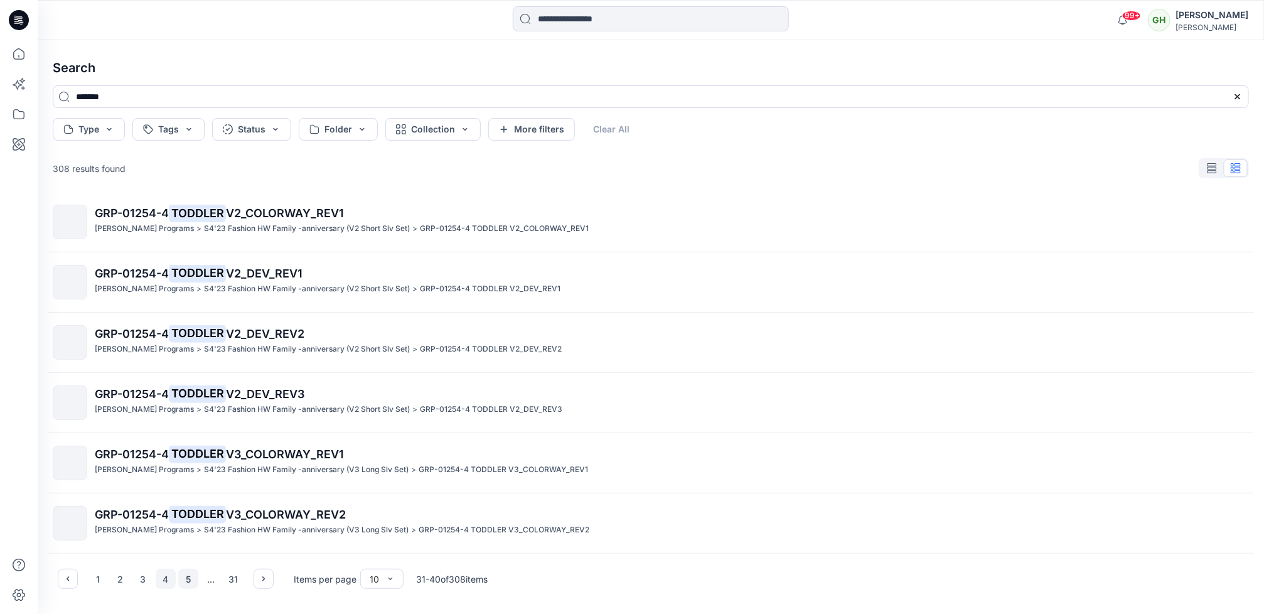
click at [183, 580] on button "5" at bounding box center [188, 579] width 20 height 20
